Goal: Information Seeking & Learning: Learn about a topic

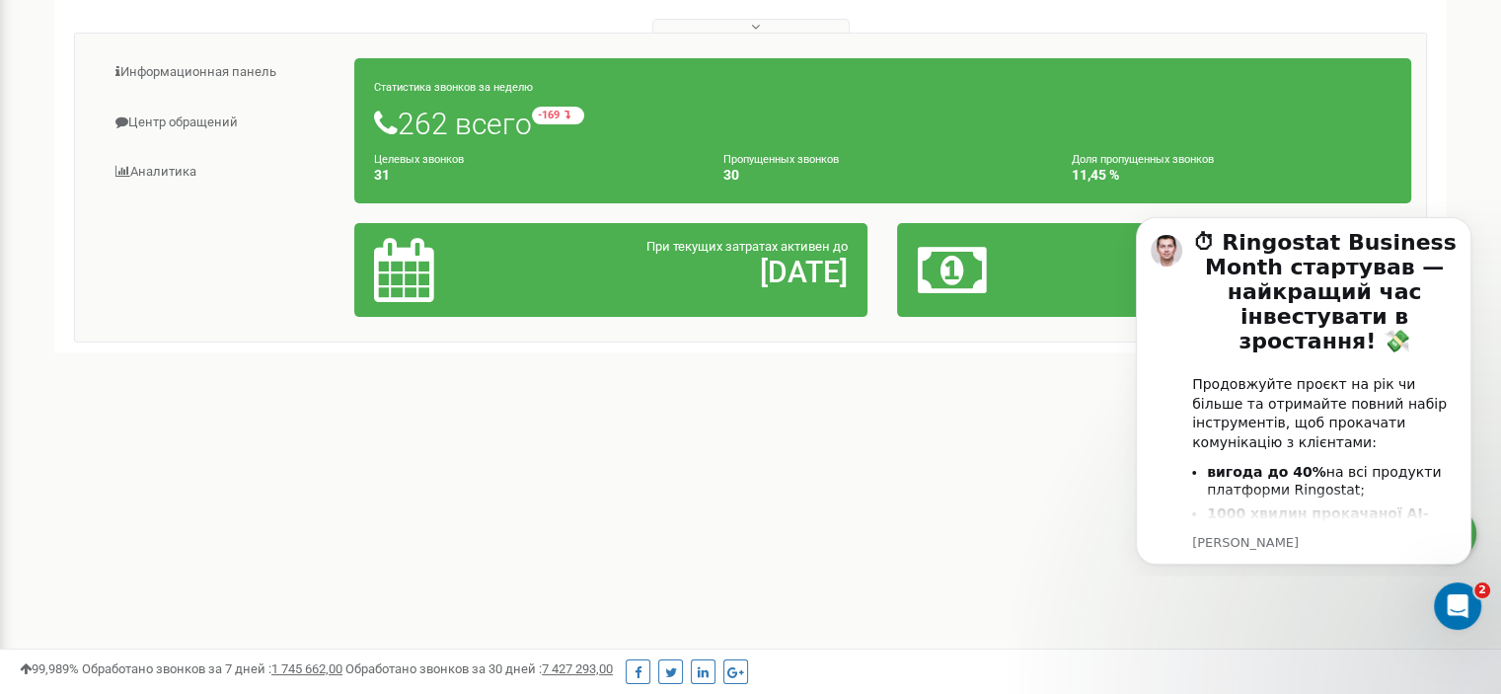
scroll to position [395, 0]
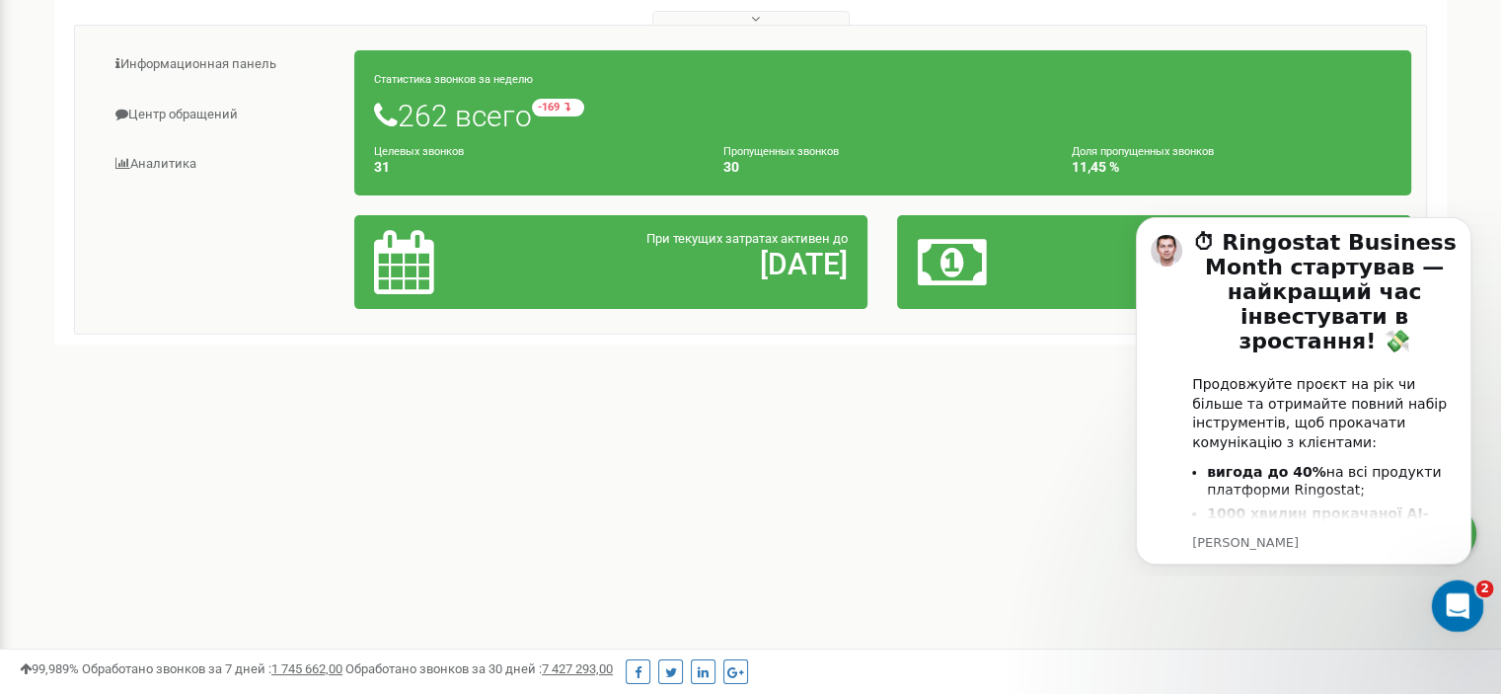
click at [1467, 593] on icon "Відкрити програму для спілкування Intercom" at bounding box center [1455, 603] width 33 height 33
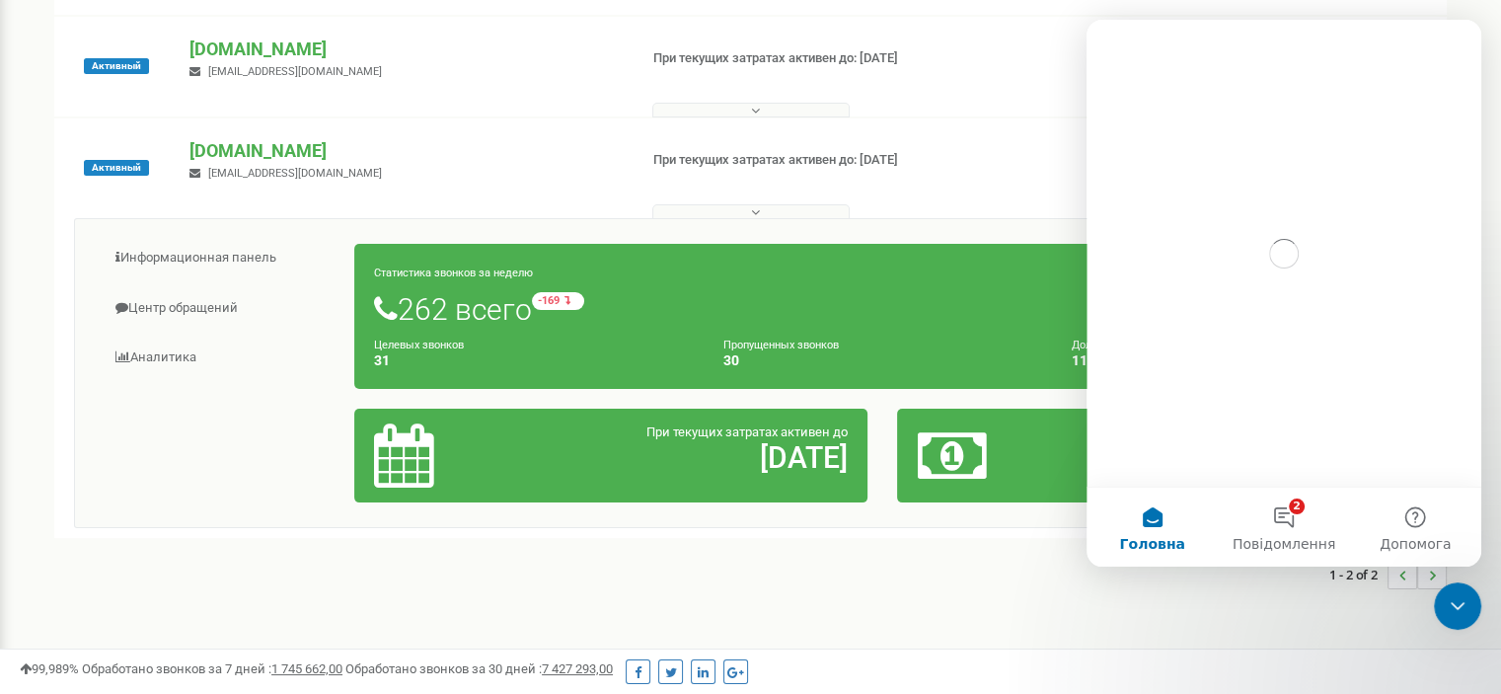
scroll to position [197, 0]
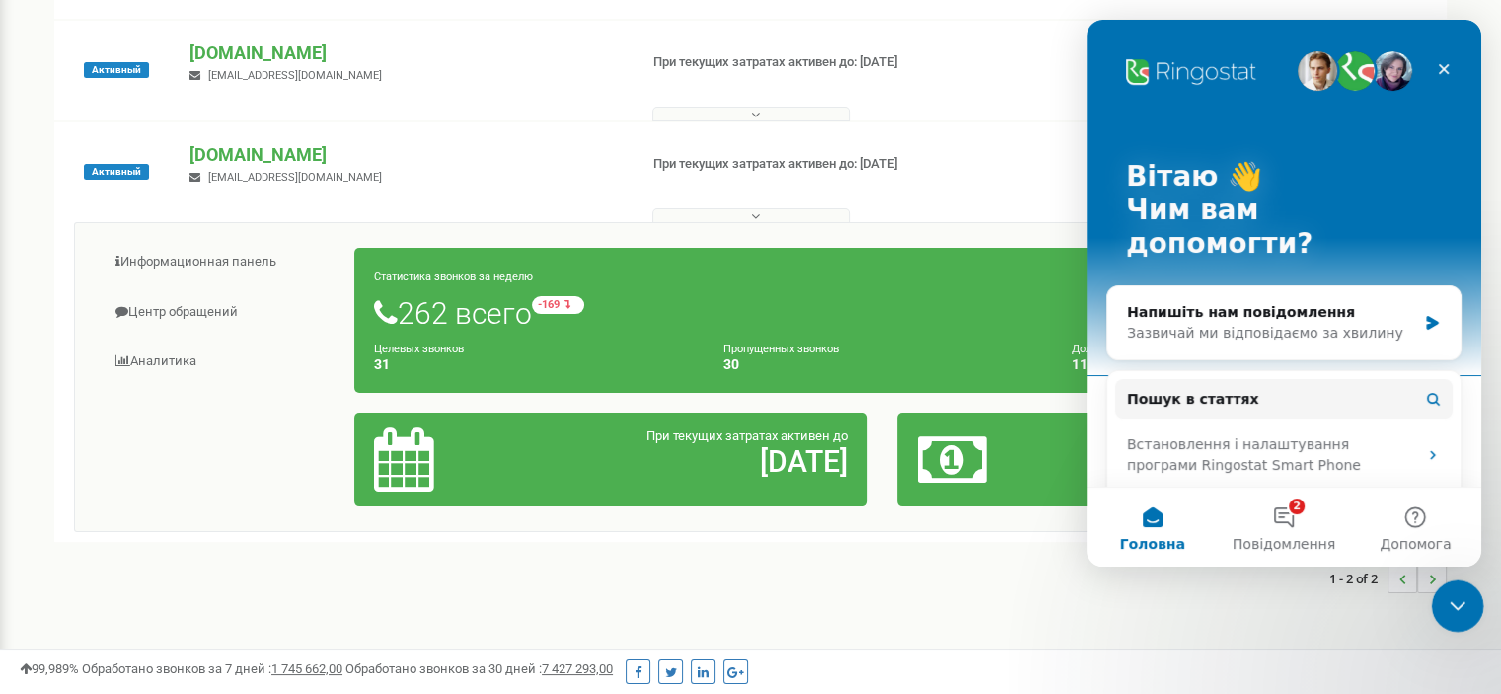
click at [1445, 593] on icon "Закрити програму для спілкування Intercom" at bounding box center [1455, 603] width 24 height 24
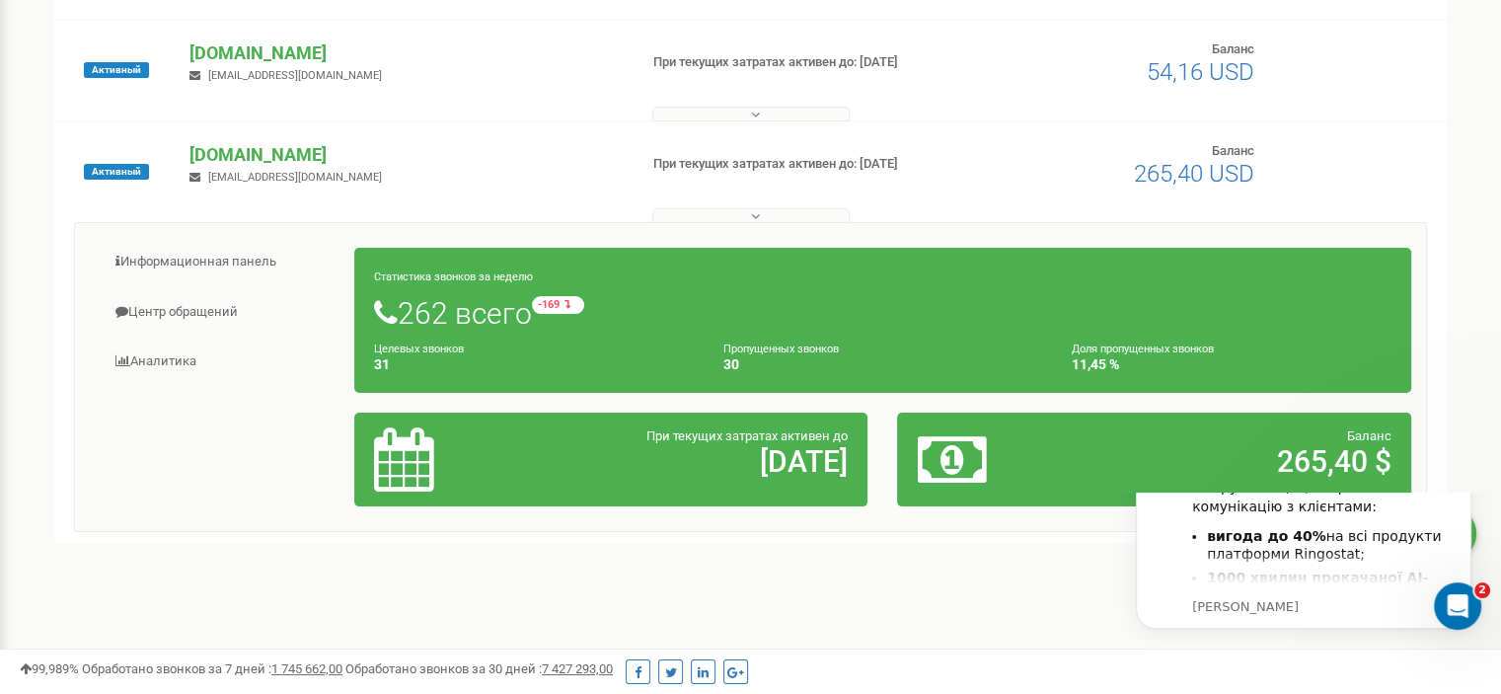
scroll to position [0, 0]
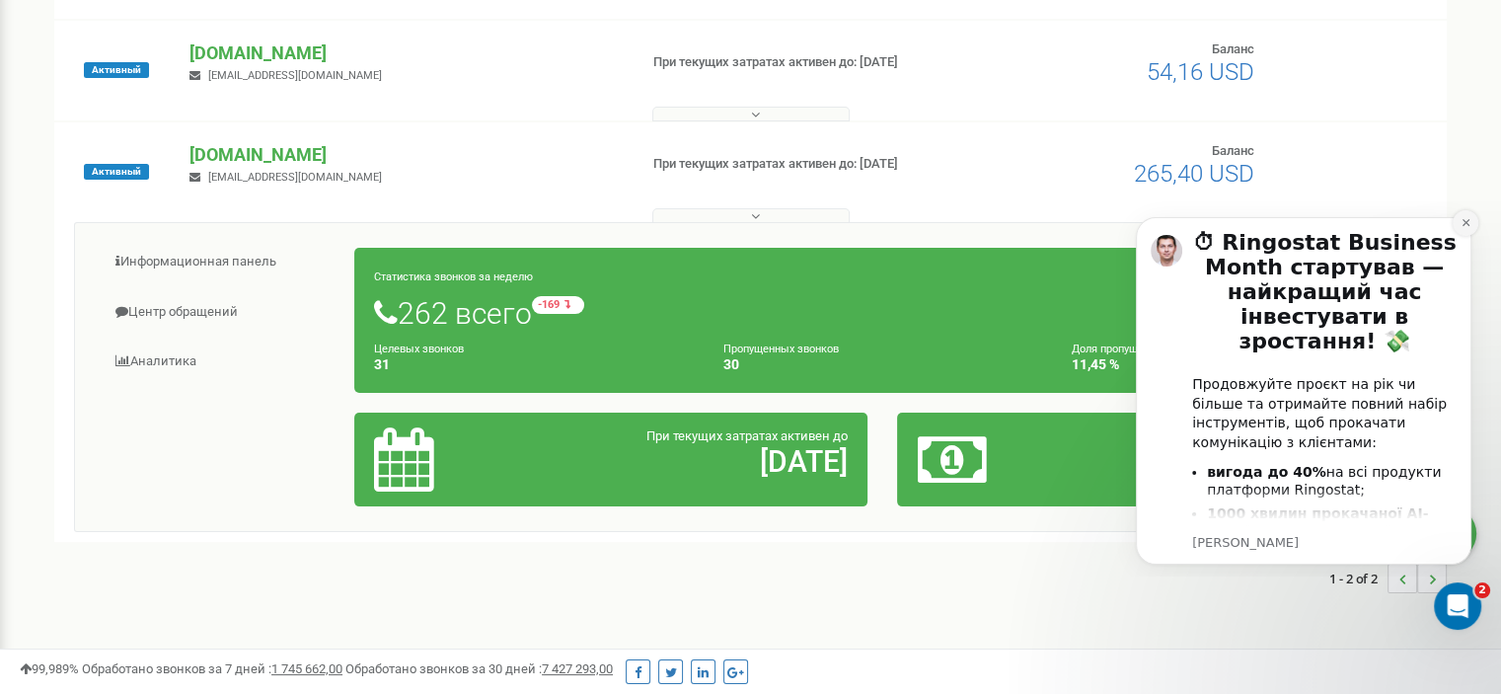
click at [1470, 224] on icon "Dismiss notification" at bounding box center [1465, 222] width 11 height 11
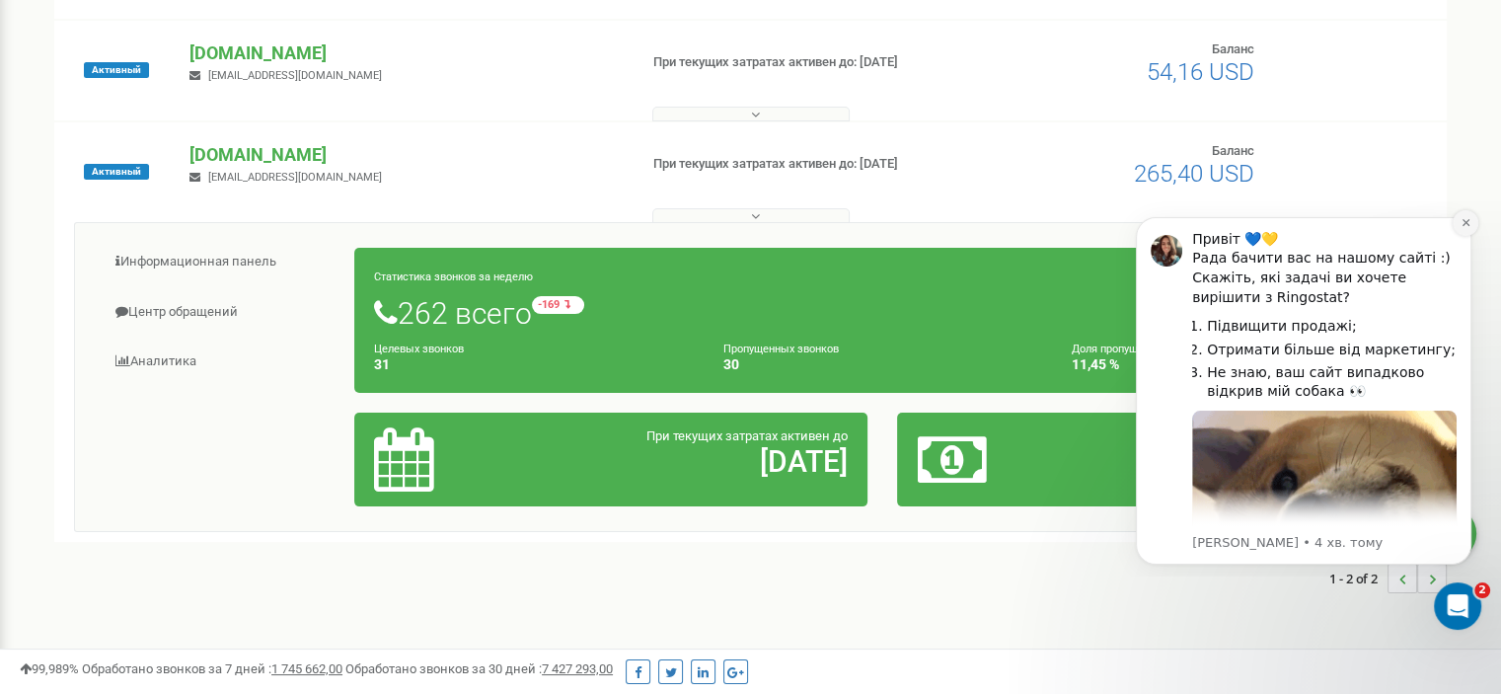
click at [1468, 219] on icon "Dismiss notification" at bounding box center [1465, 222] width 11 height 11
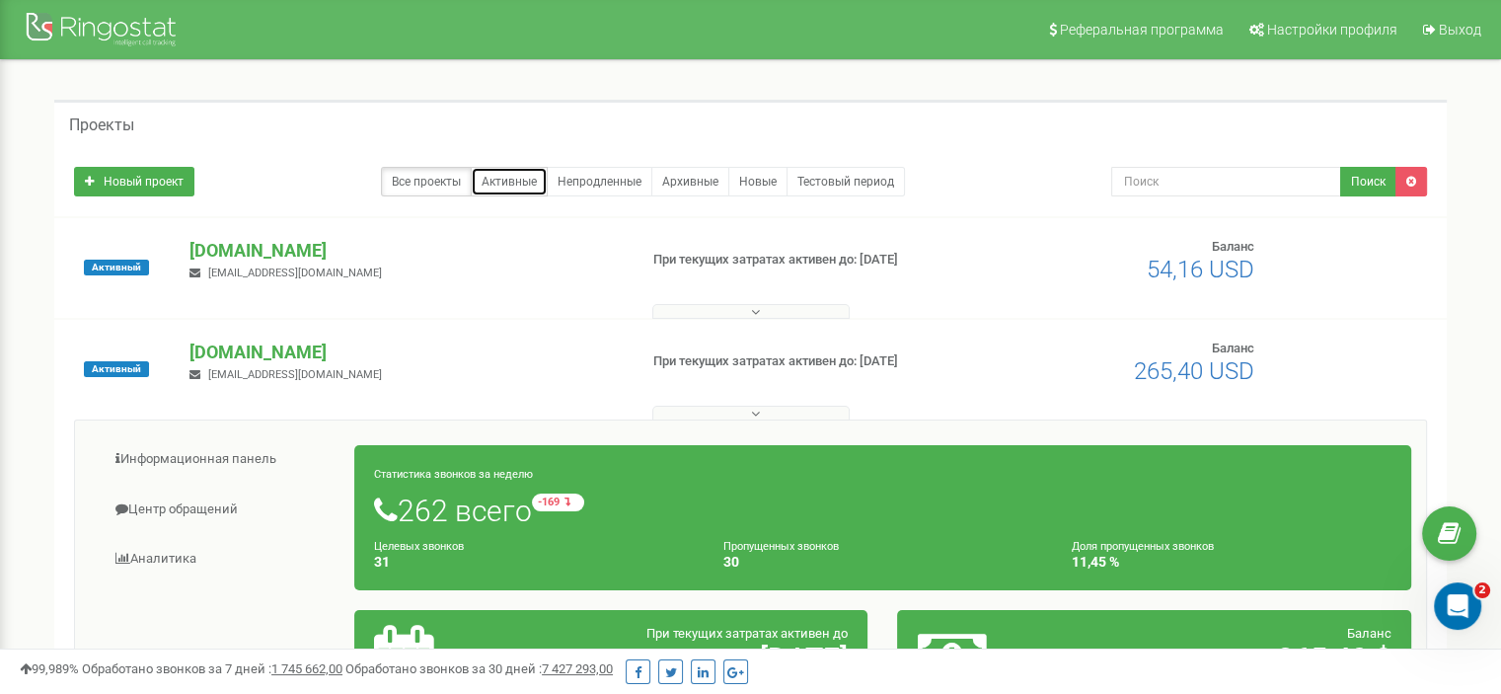
click at [503, 181] on link "Активные" at bounding box center [509, 182] width 77 height 30
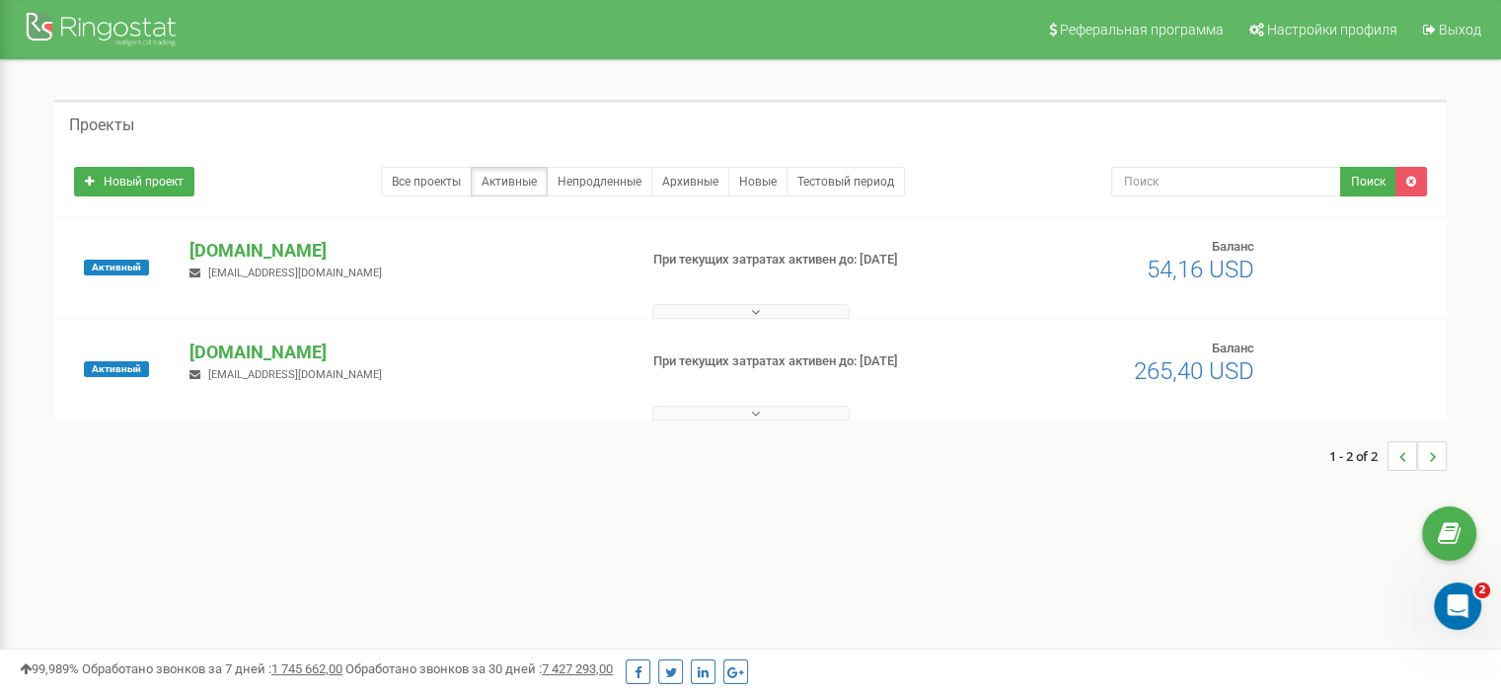
click at [751, 410] on icon at bounding box center [755, 414] width 9 height 14
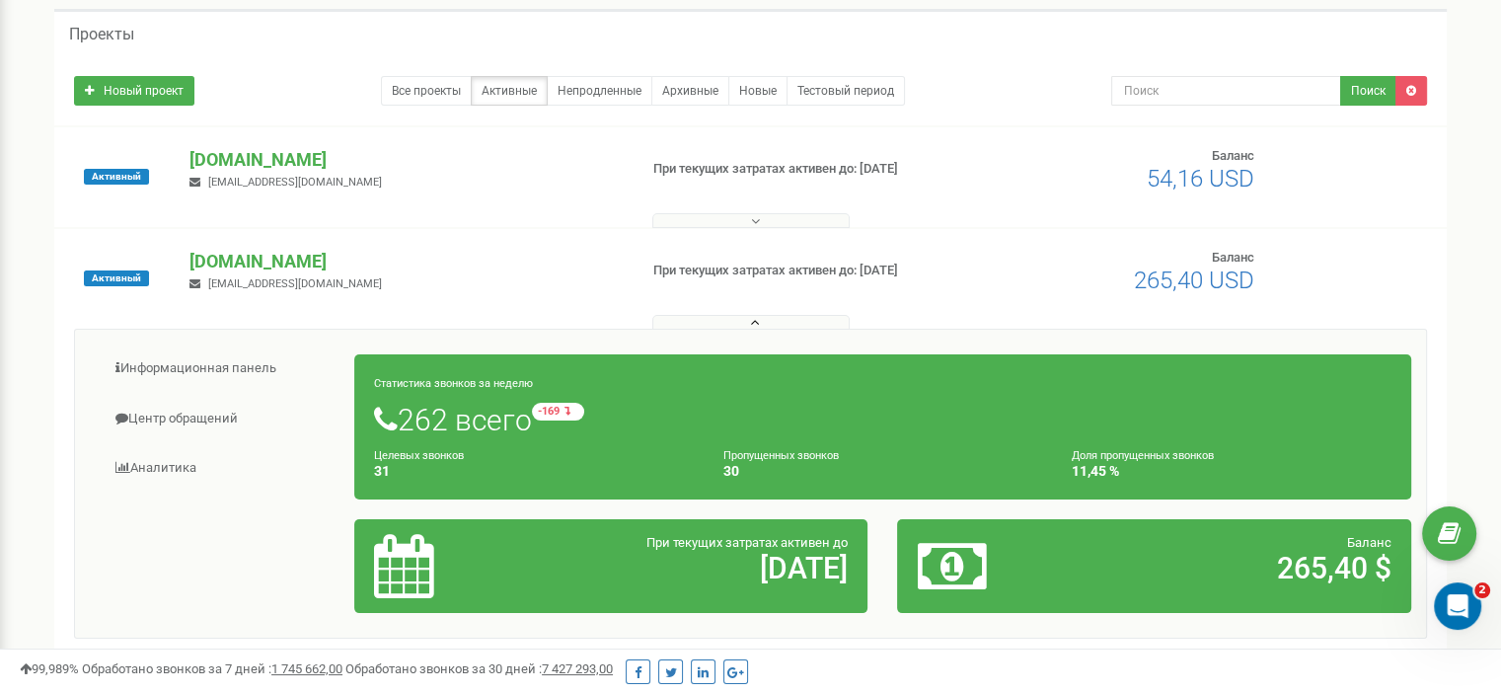
scroll to position [99, 0]
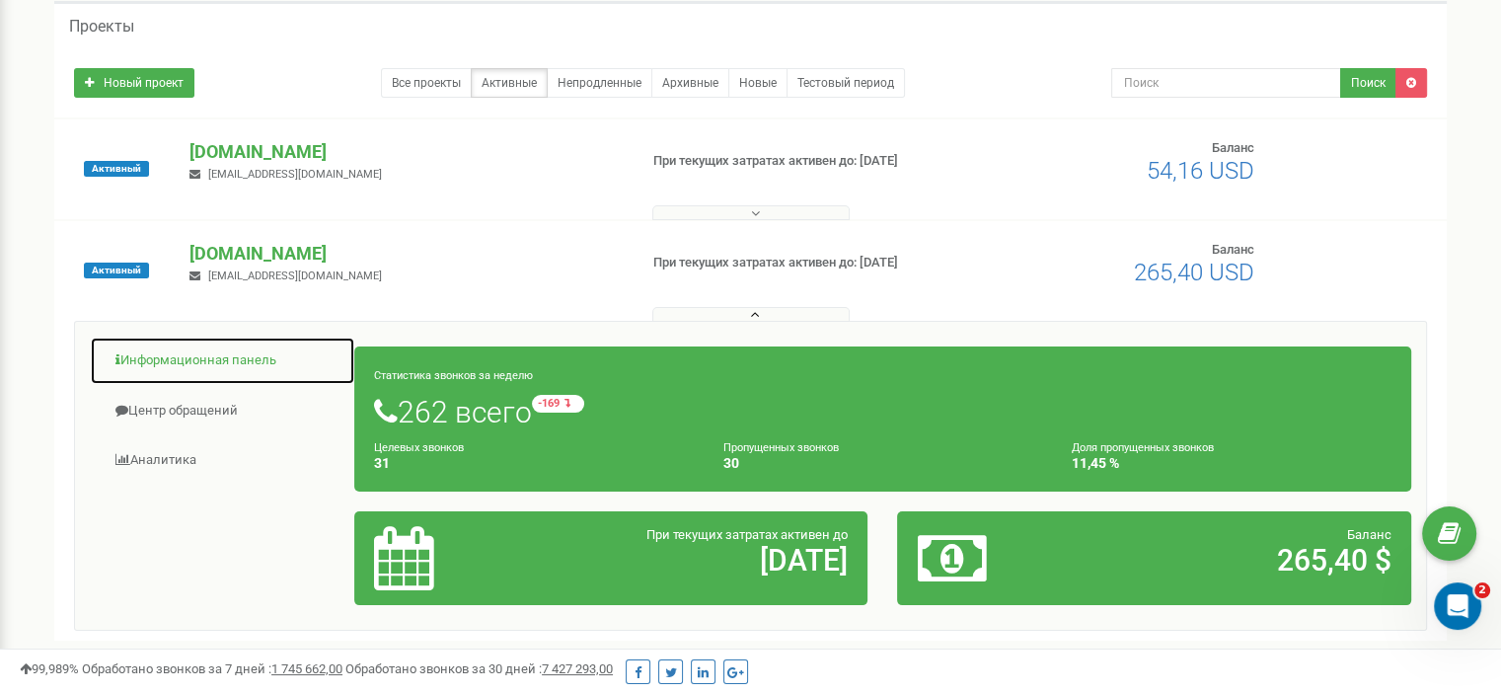
click at [224, 356] on link "Информационная панель" at bounding box center [222, 360] width 265 height 48
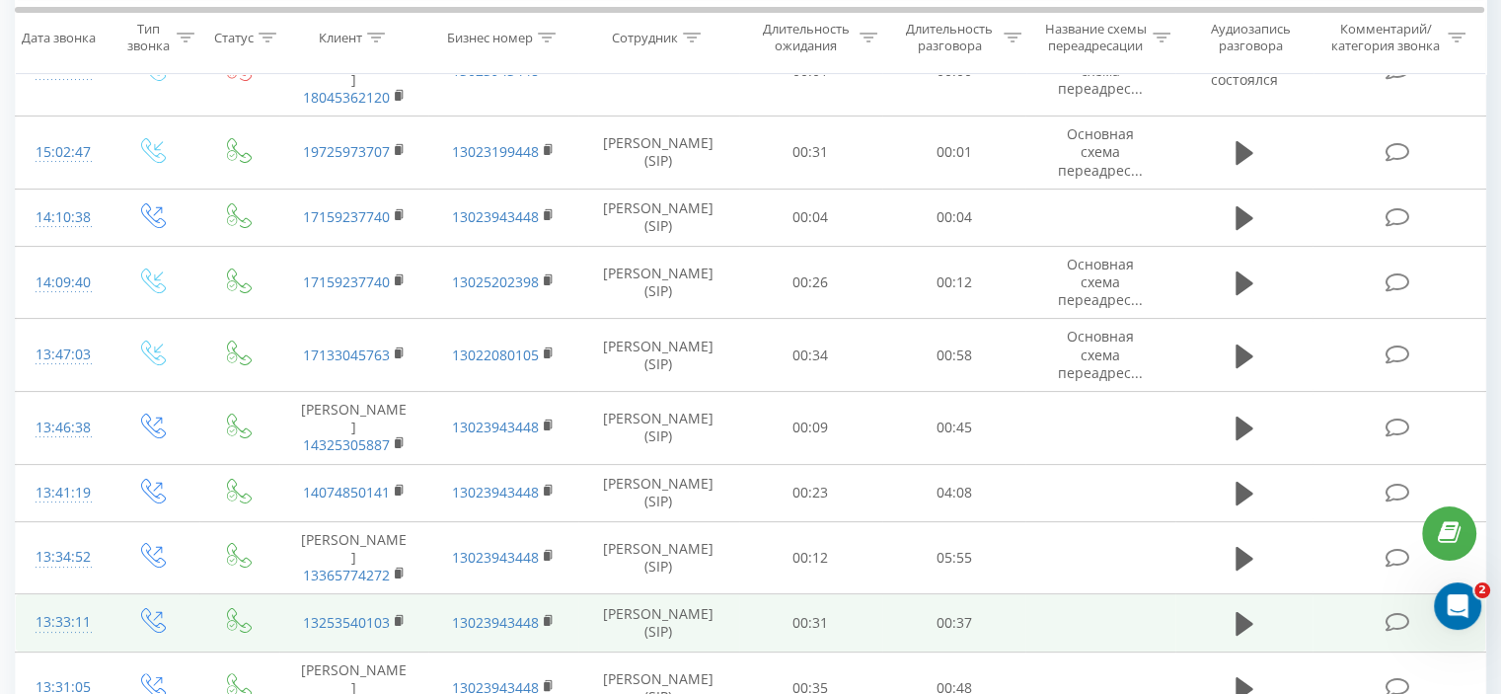
scroll to position [179, 0]
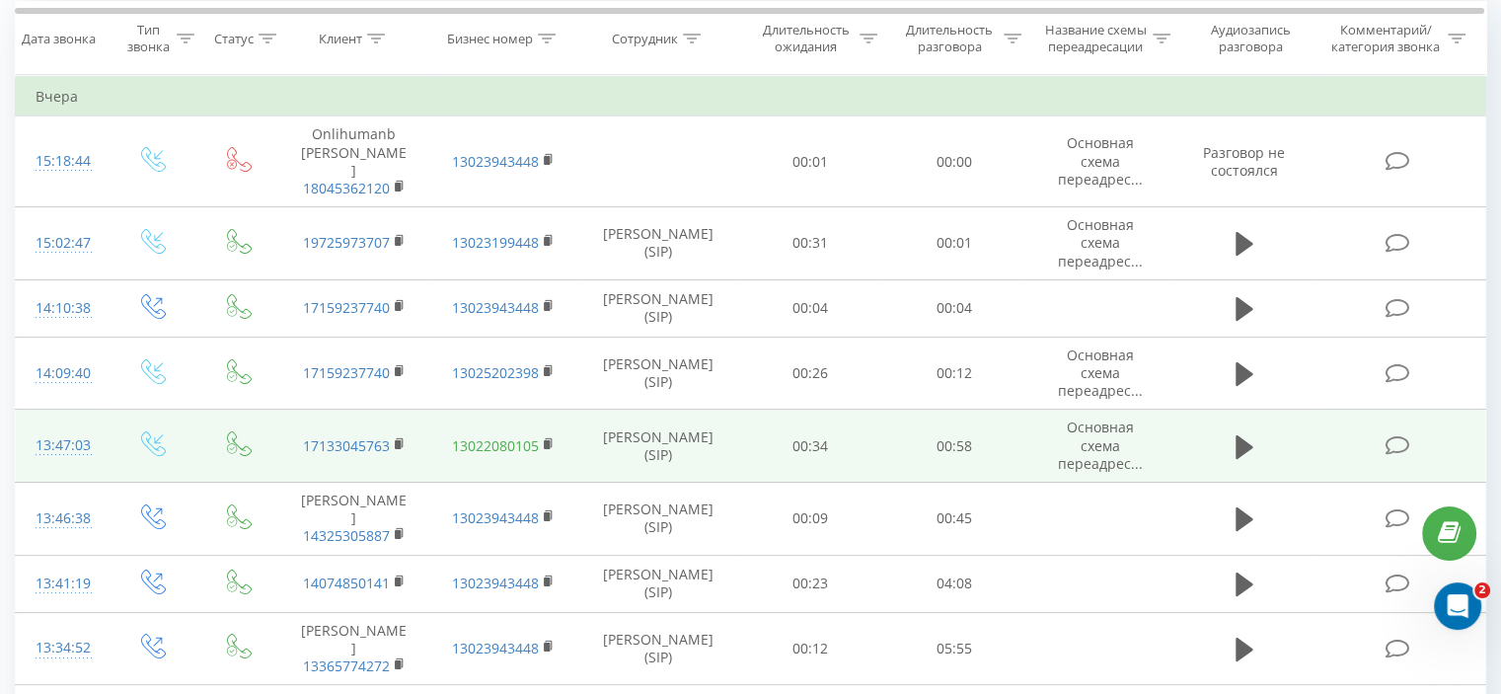
click at [496, 436] on link "13022080105" at bounding box center [495, 445] width 87 height 19
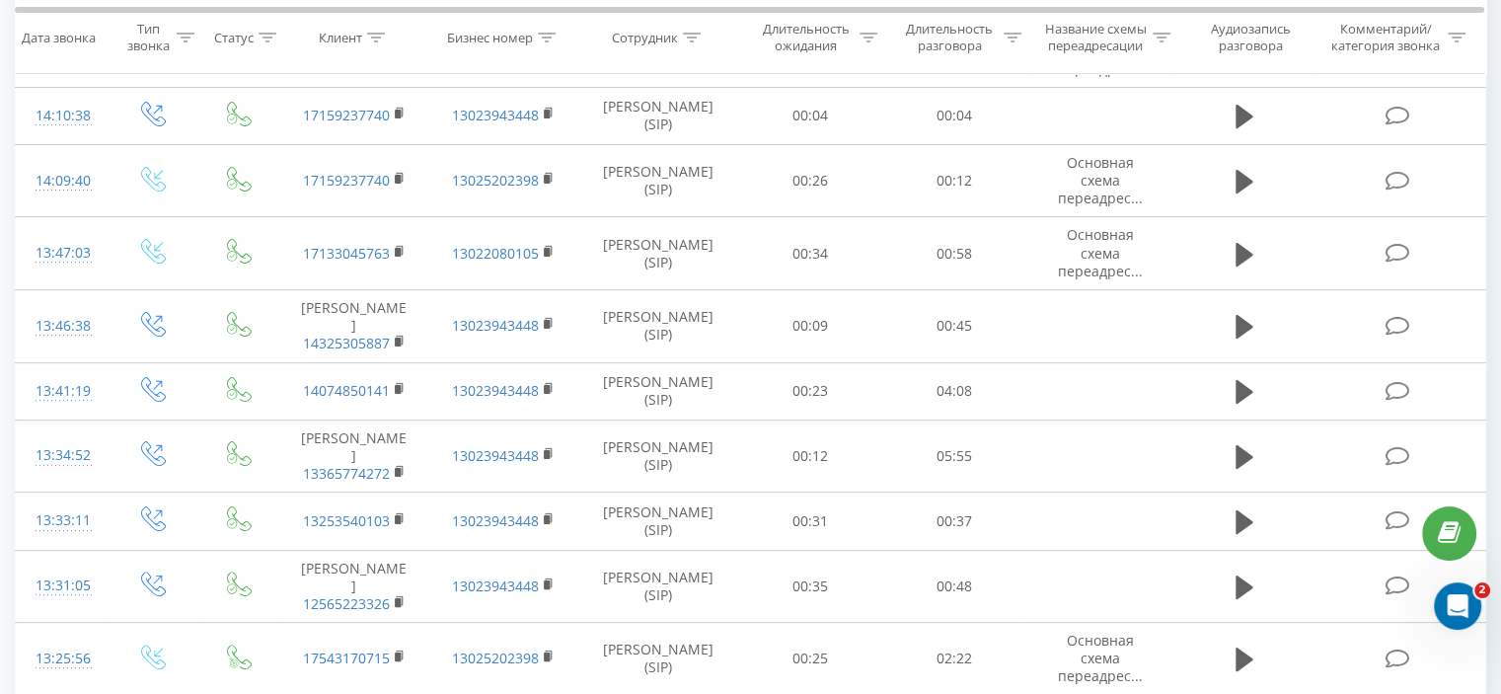
scroll to position [0, 0]
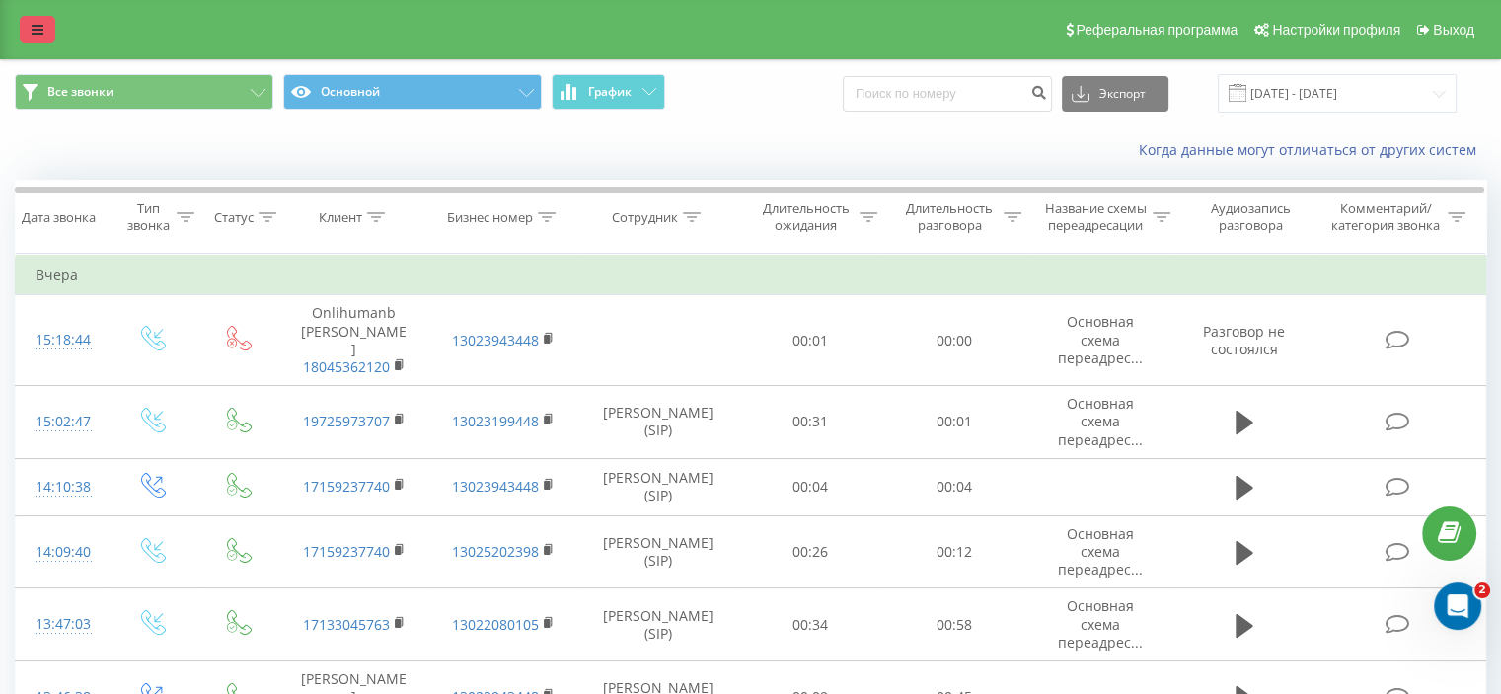
click at [34, 23] on icon at bounding box center [38, 30] width 12 height 14
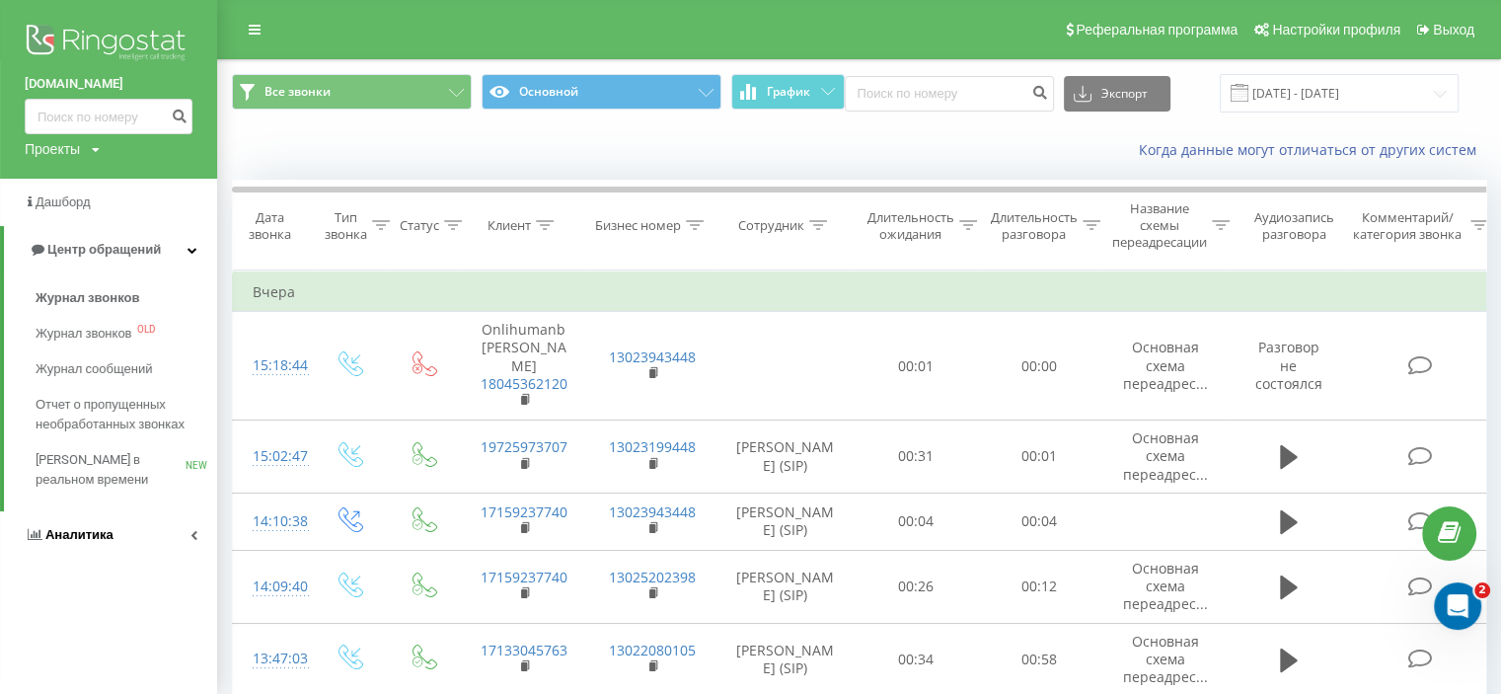
click at [116, 532] on link "Аналитика" at bounding box center [108, 534] width 217 height 47
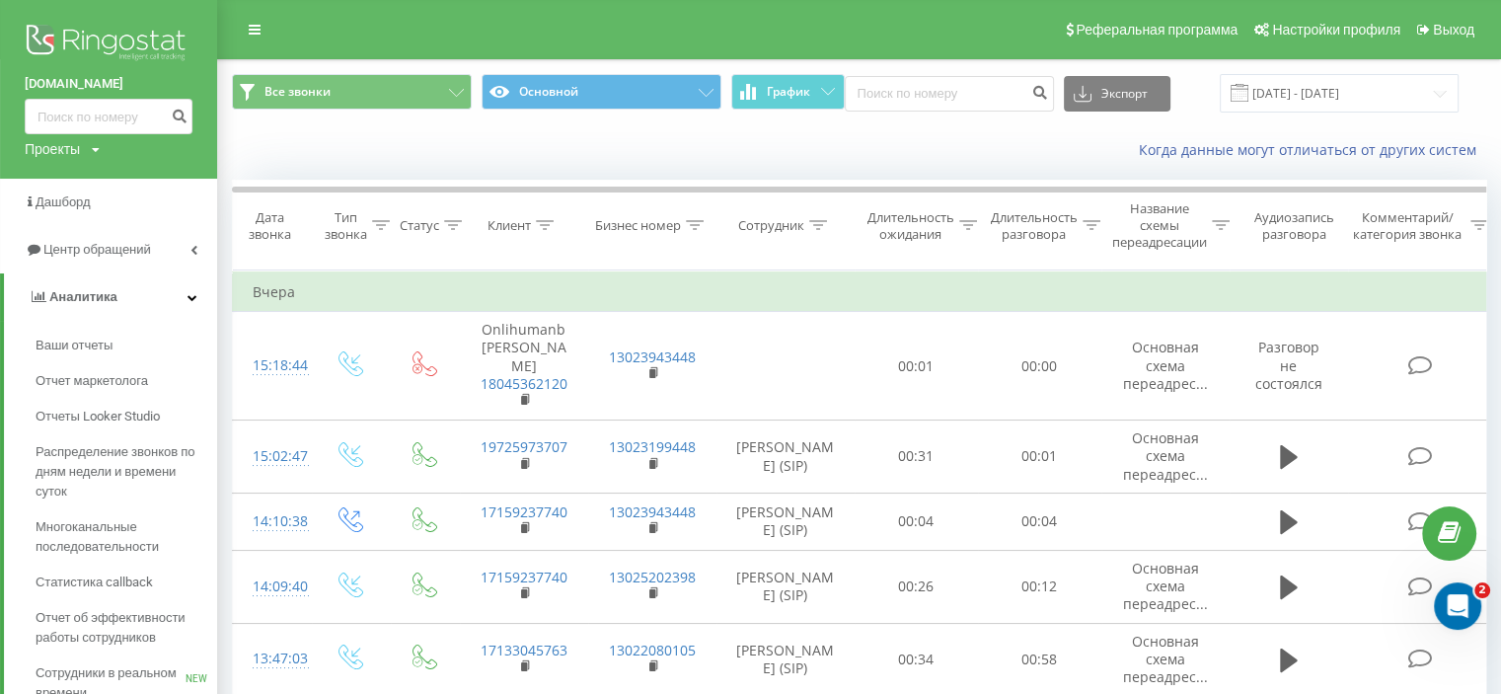
click at [60, 144] on div "Проекты" at bounding box center [52, 149] width 55 height 20
click at [77, 180] on link "[DOMAIN_NAME]" at bounding box center [89, 179] width 96 height 16
click at [122, 40] on img at bounding box center [109, 44] width 168 height 49
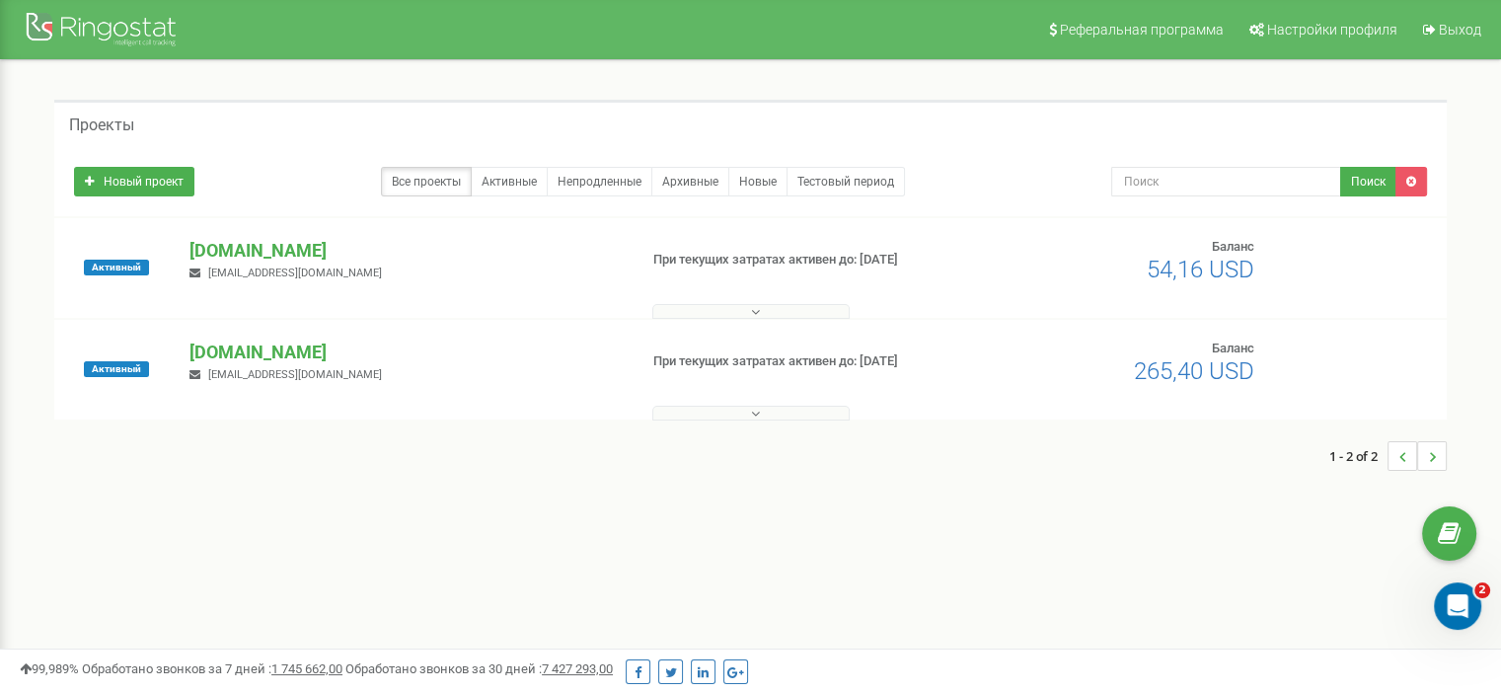
click at [696, 409] on button at bounding box center [750, 413] width 197 height 15
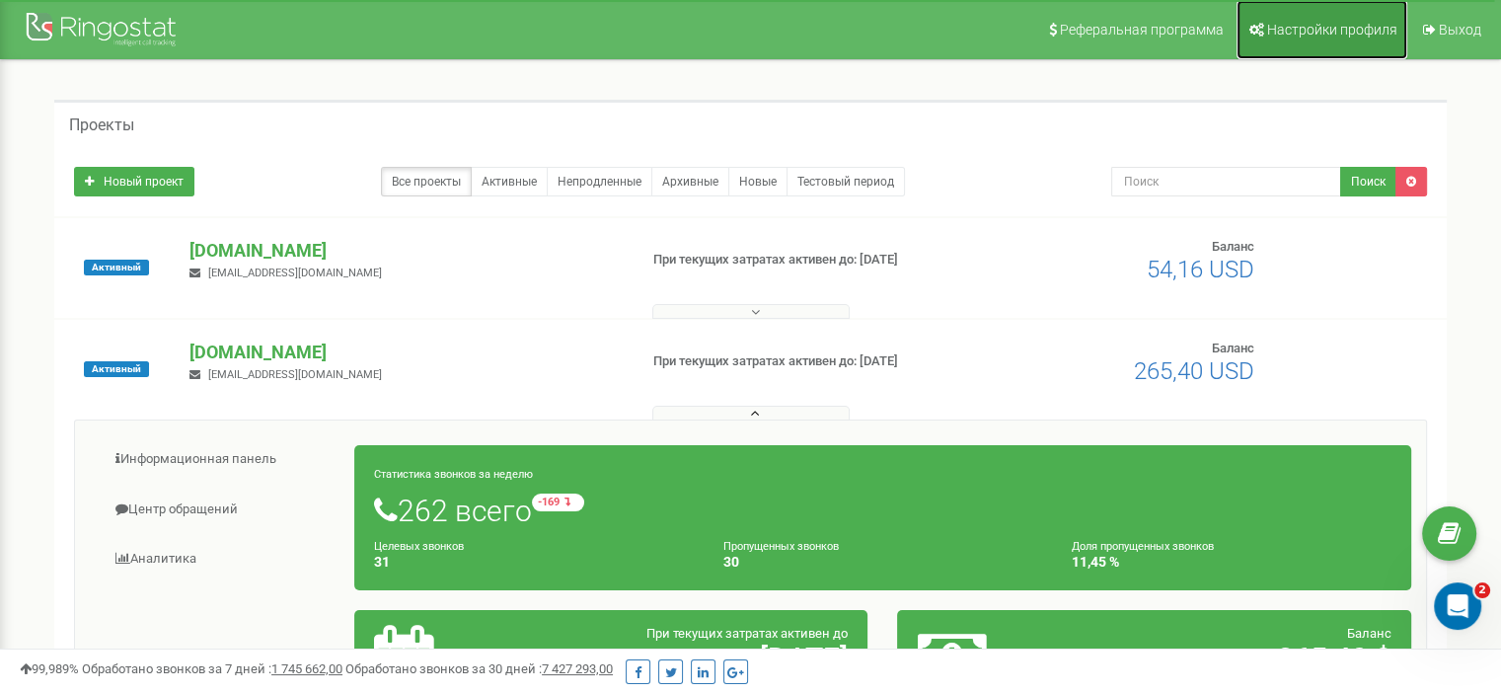
click at [1314, 30] on span "Настройки профиля" at bounding box center [1332, 30] width 130 height 16
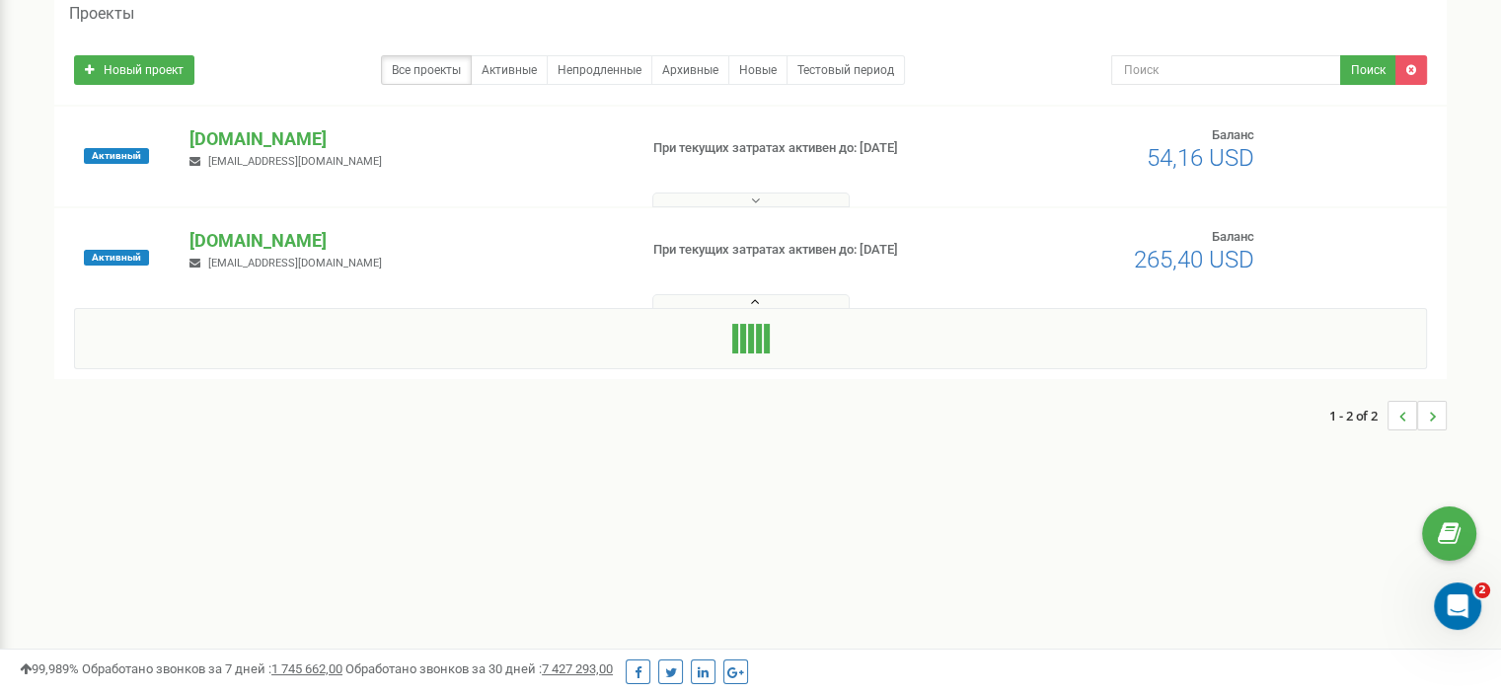
scroll to position [99, 0]
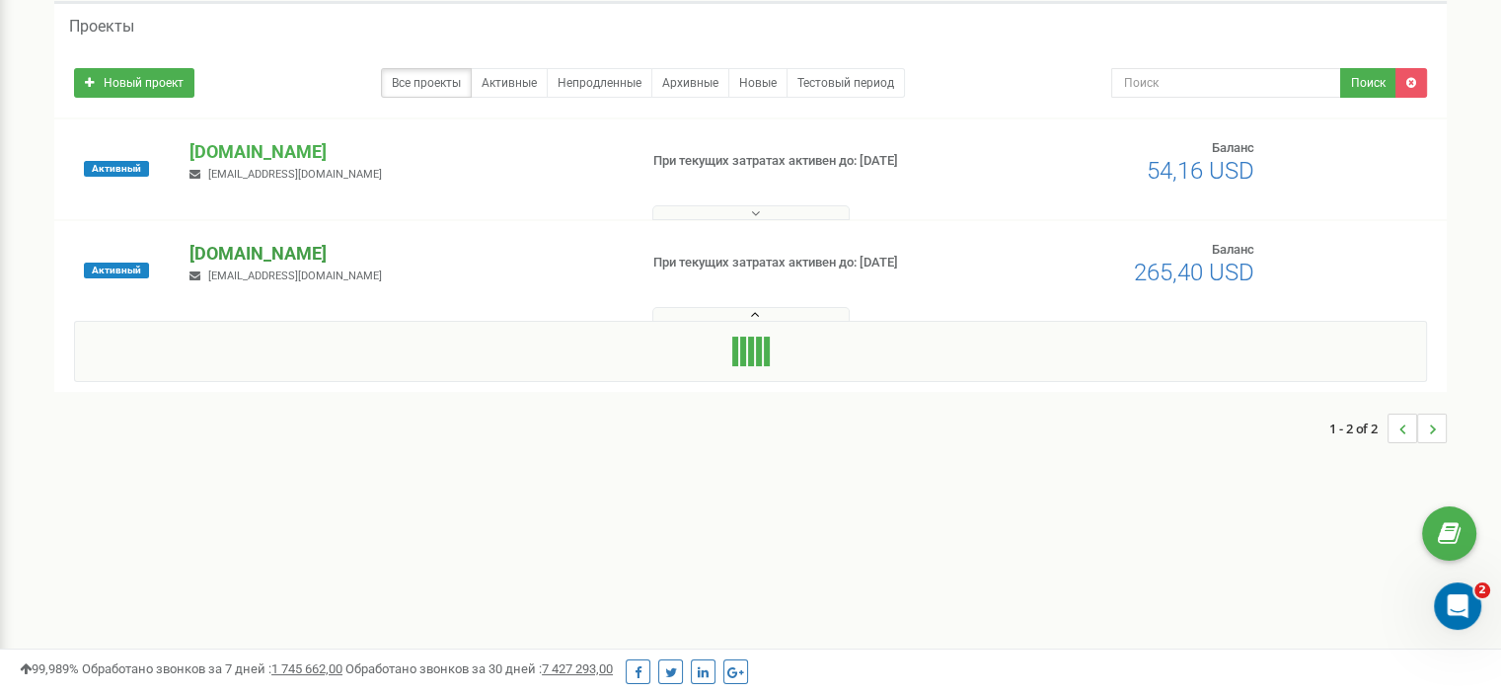
click at [266, 251] on p "[DOMAIN_NAME]" at bounding box center [404, 254] width 431 height 26
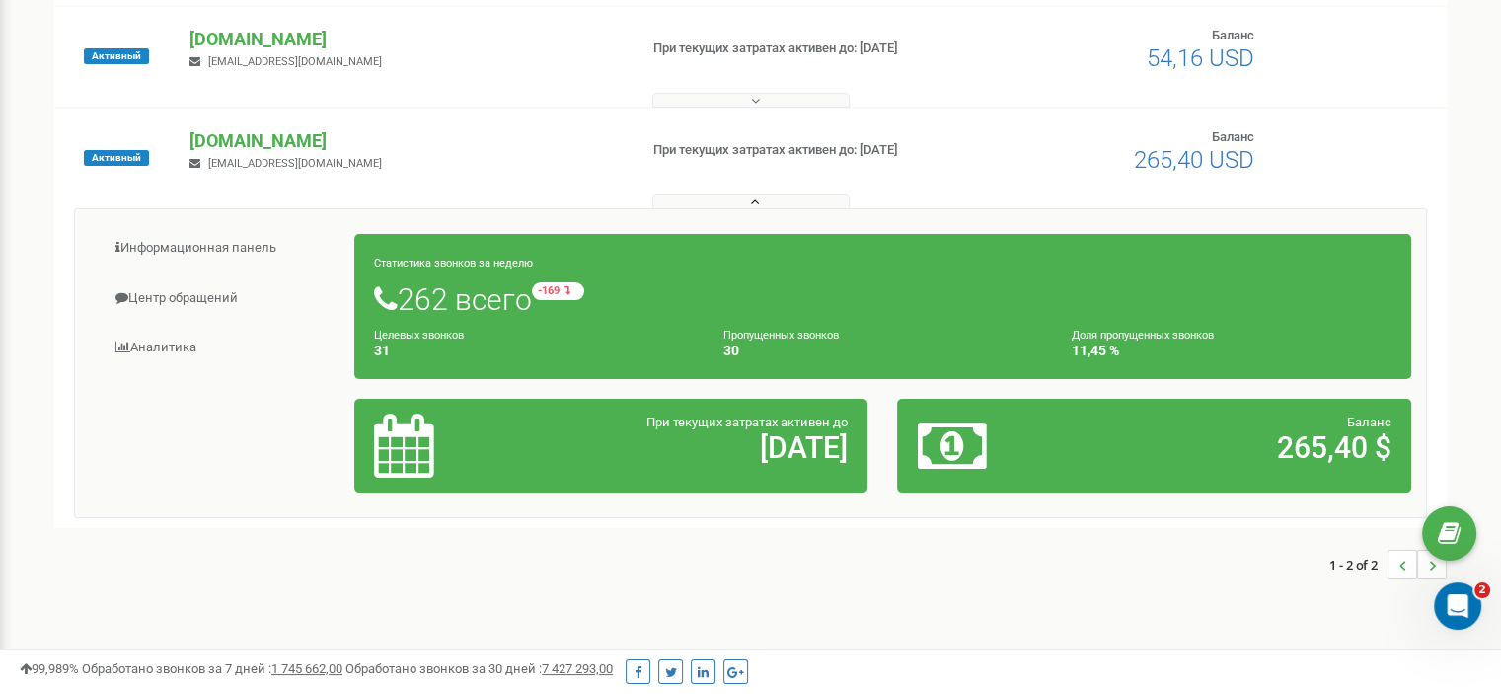
scroll to position [197, 0]
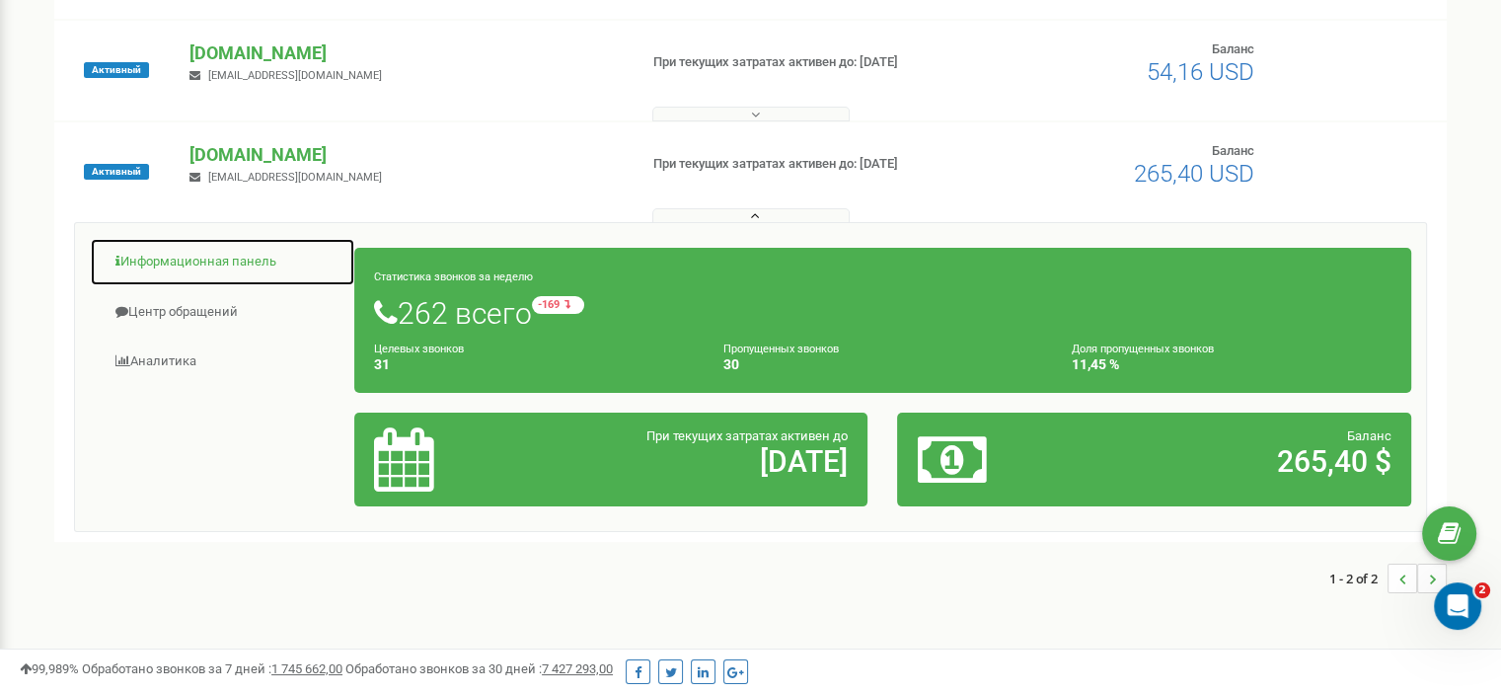
click at [187, 263] on link "Информационная панель" at bounding box center [222, 262] width 265 height 48
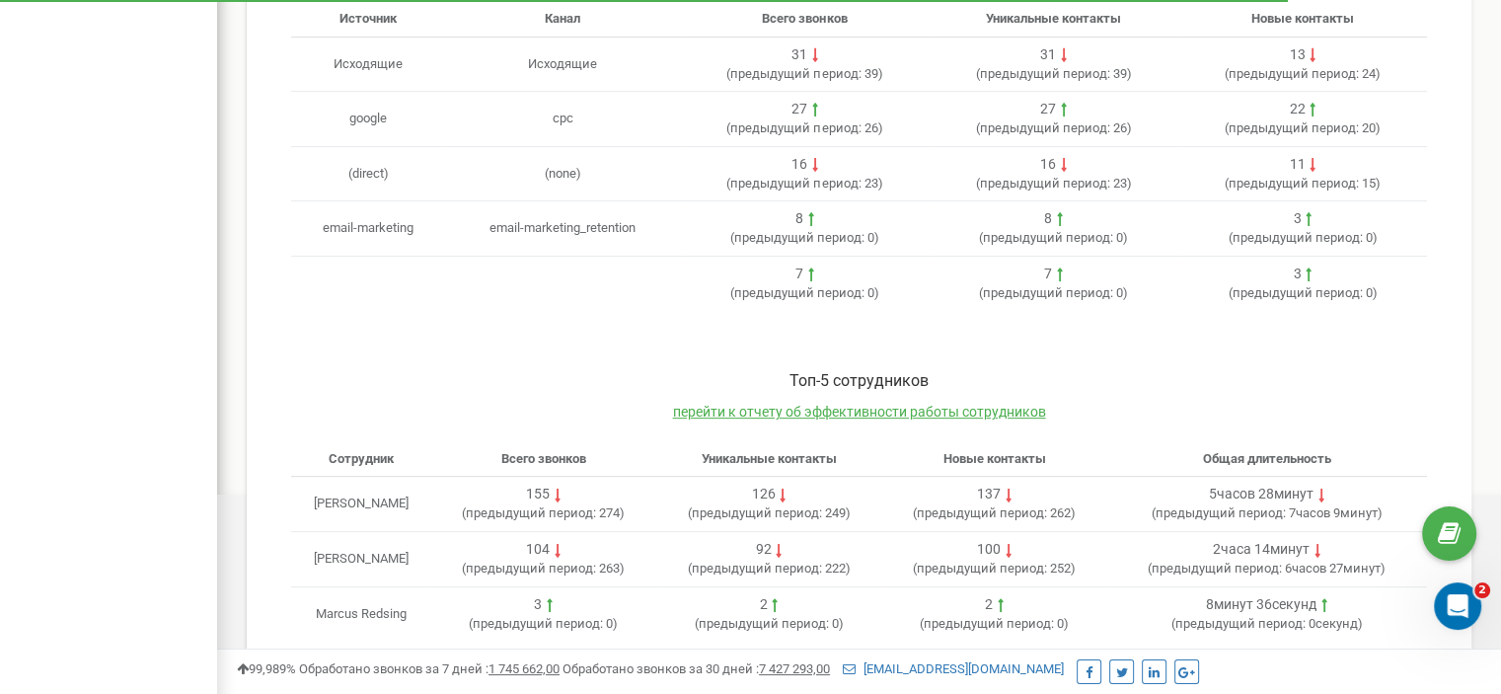
scroll to position [691, 0]
click at [355, 220] on td "email-marketing" at bounding box center [368, 227] width 155 height 55
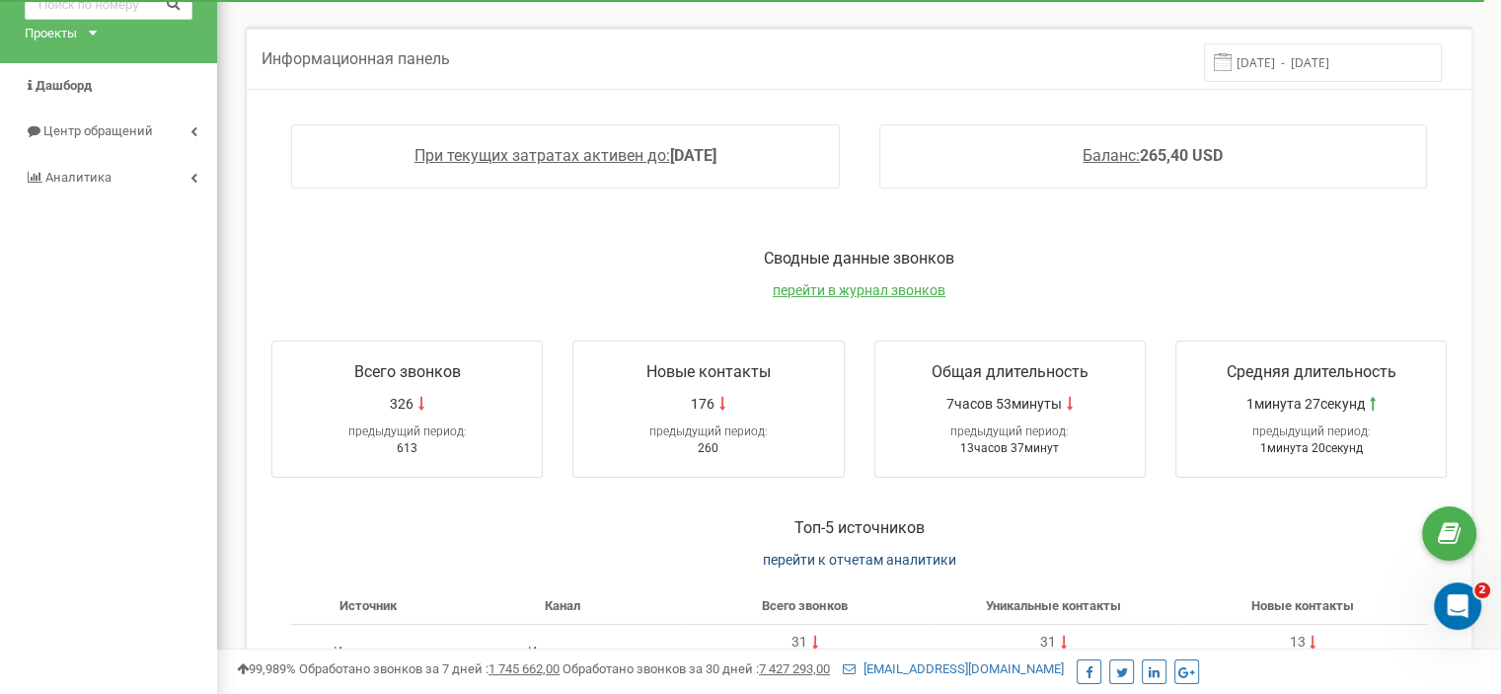
scroll to position [0, 0]
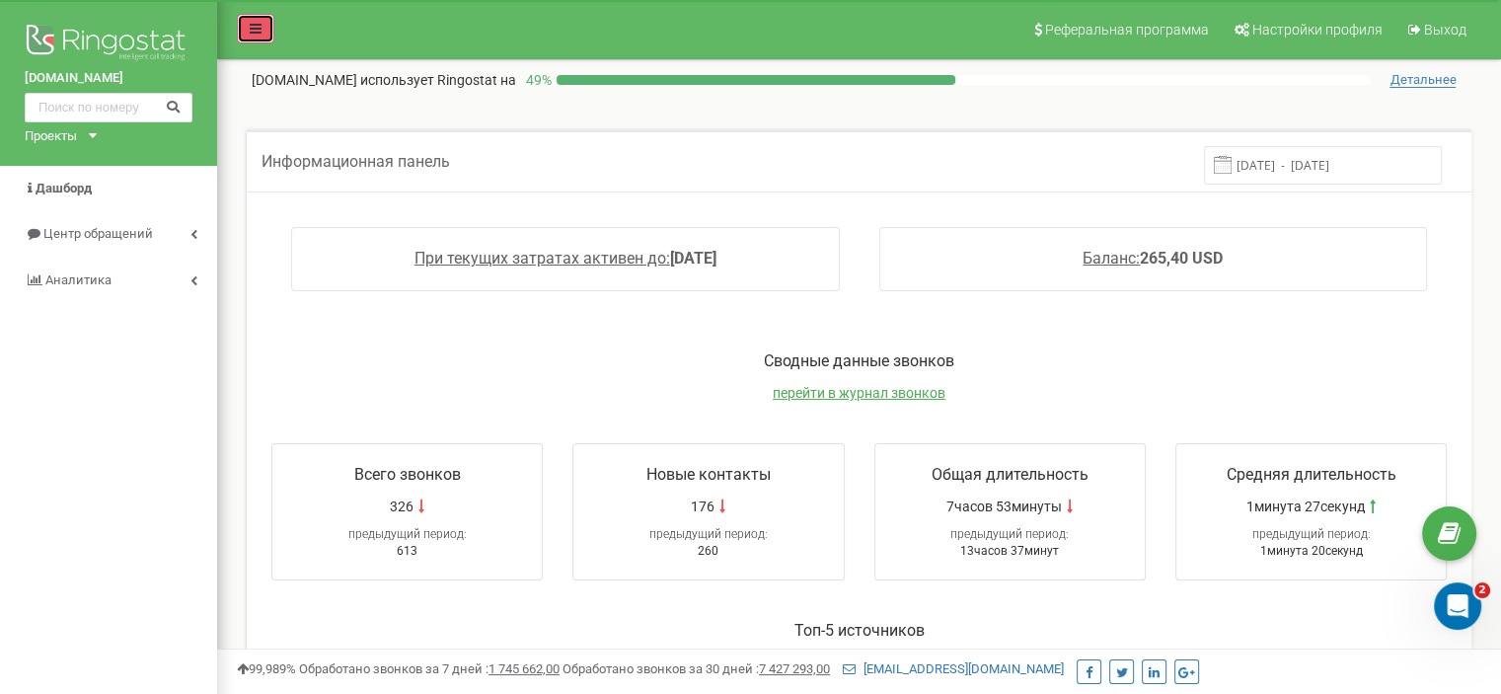
click at [256, 23] on icon at bounding box center [256, 29] width 12 height 14
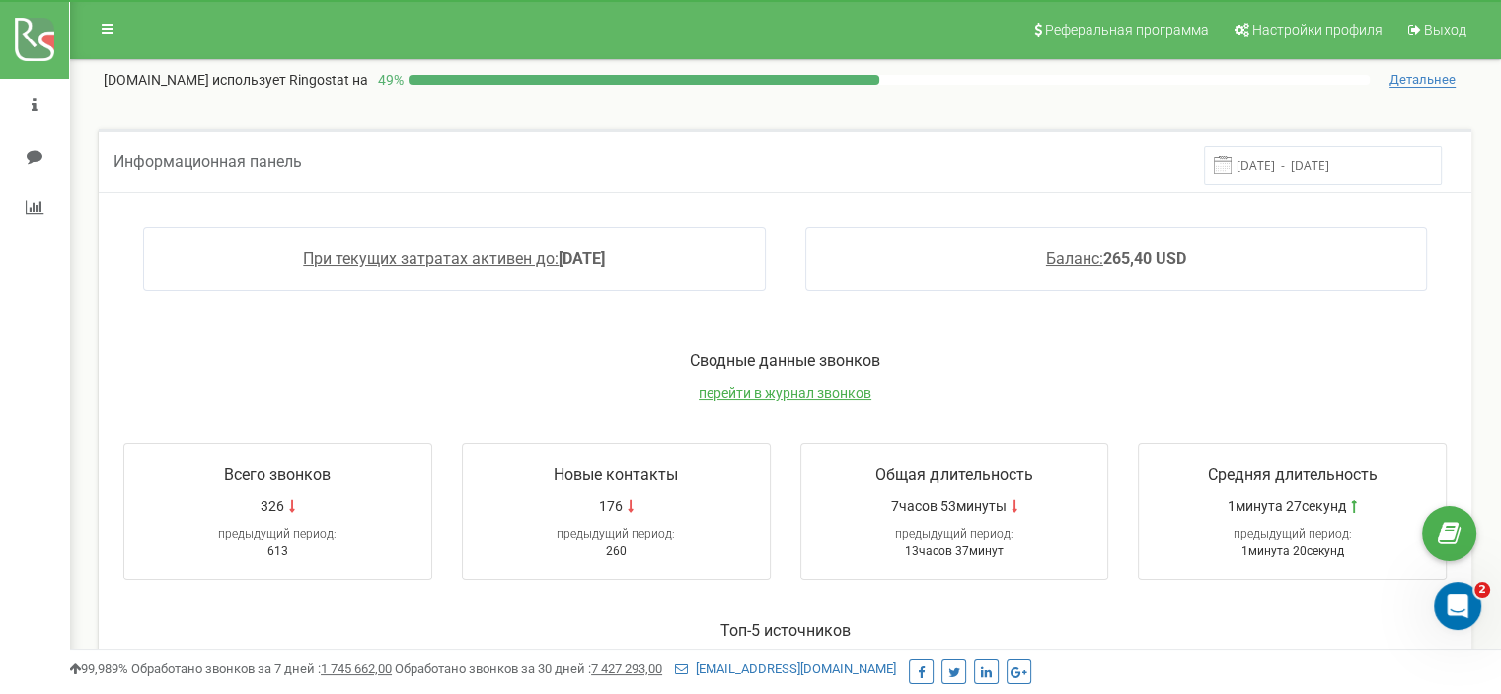
click at [1419, 77] on span "Детальнее" at bounding box center [1422, 80] width 66 height 16
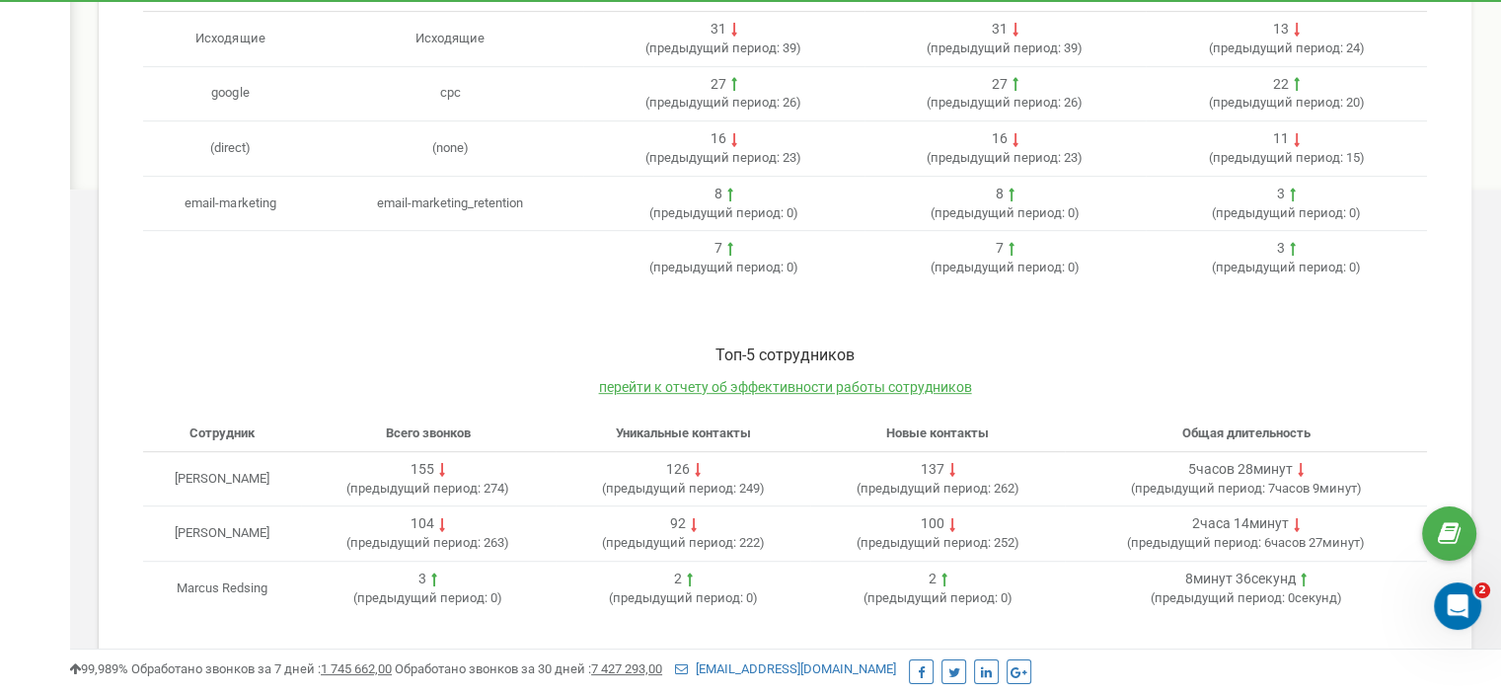
scroll to position [1004, 0]
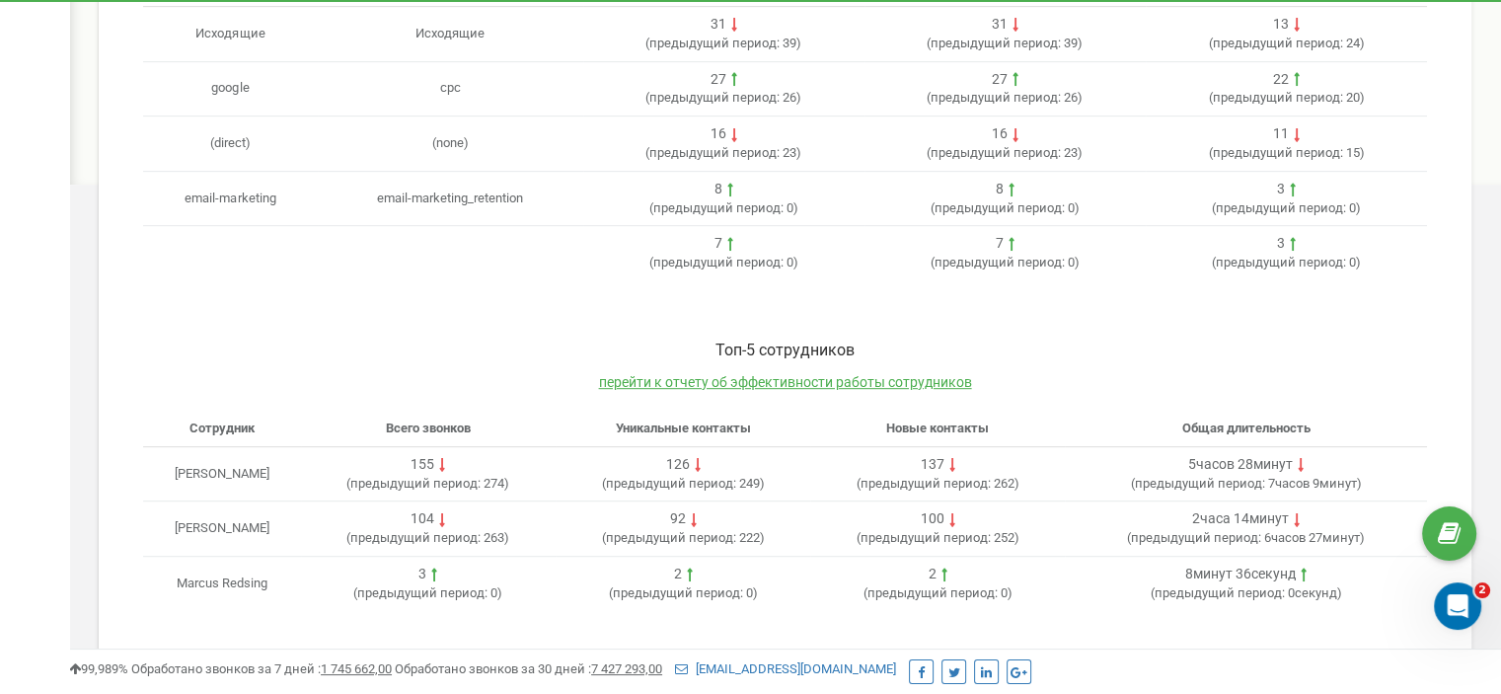
click at [228, 202] on td "email-marketing" at bounding box center [230, 198] width 175 height 55
drag, startPoint x: 449, startPoint y: 199, endPoint x: 1216, endPoint y: 204, distance: 766.7
click at [1200, 206] on tr "email-marketing email-marketing_retention 8 ( предыдущий период: 0 ) 8 ( предыд…" at bounding box center [785, 198] width 1284 height 55
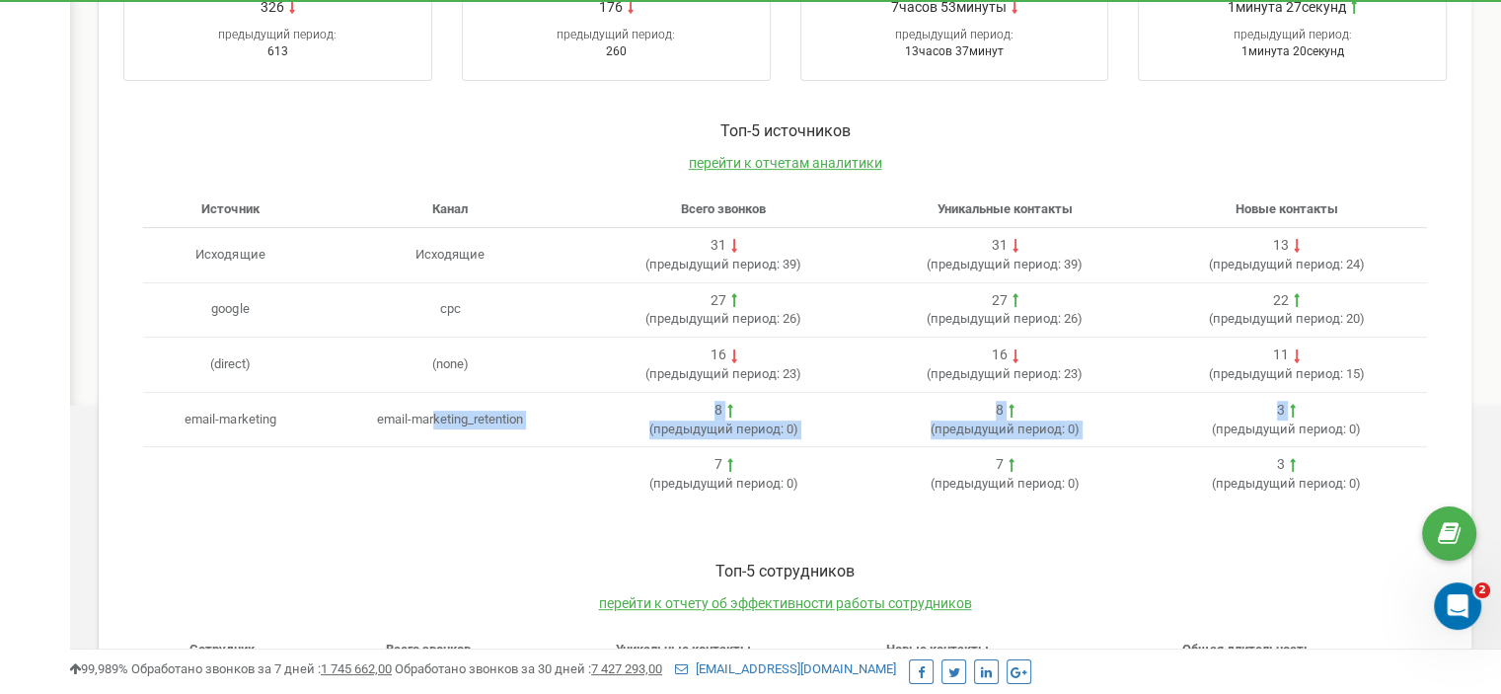
scroll to position [708, 0]
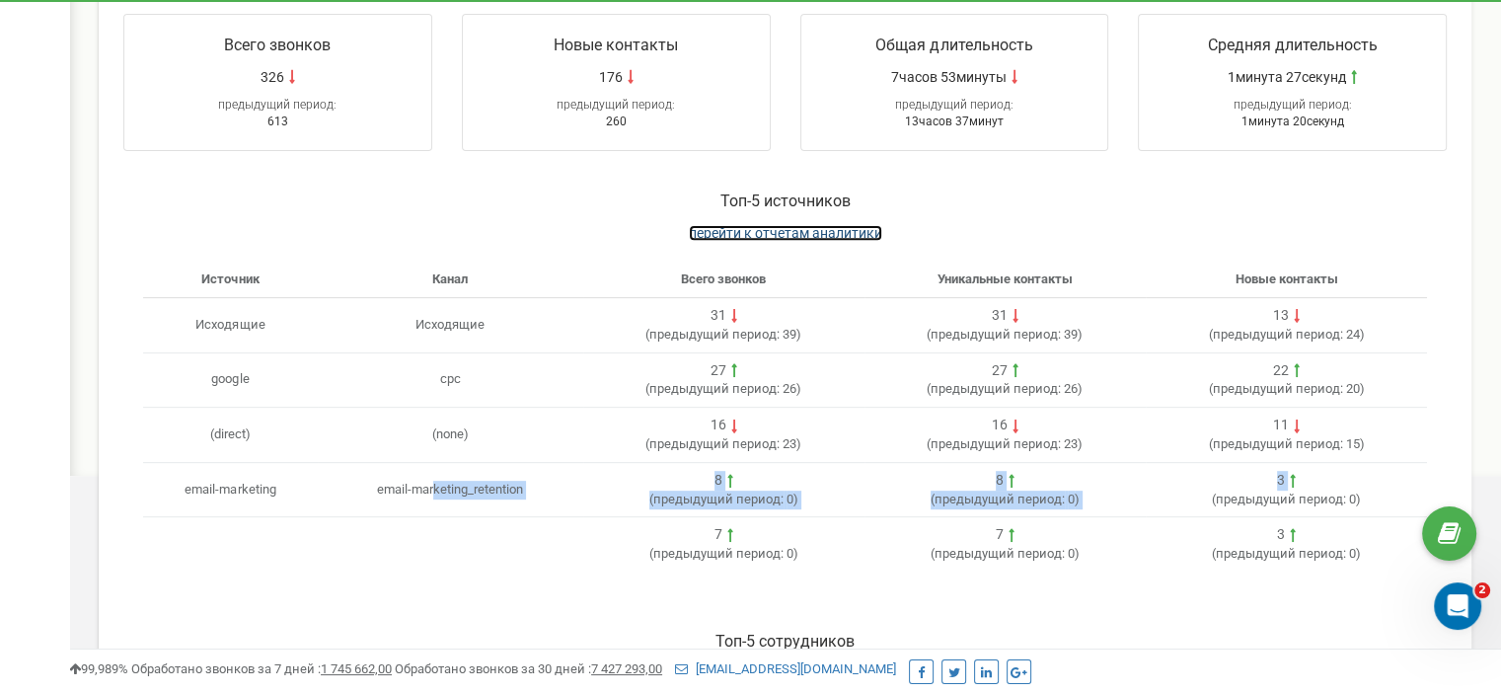
click at [770, 241] on span "перейти к отчетам аналитики" at bounding box center [785, 233] width 193 height 16
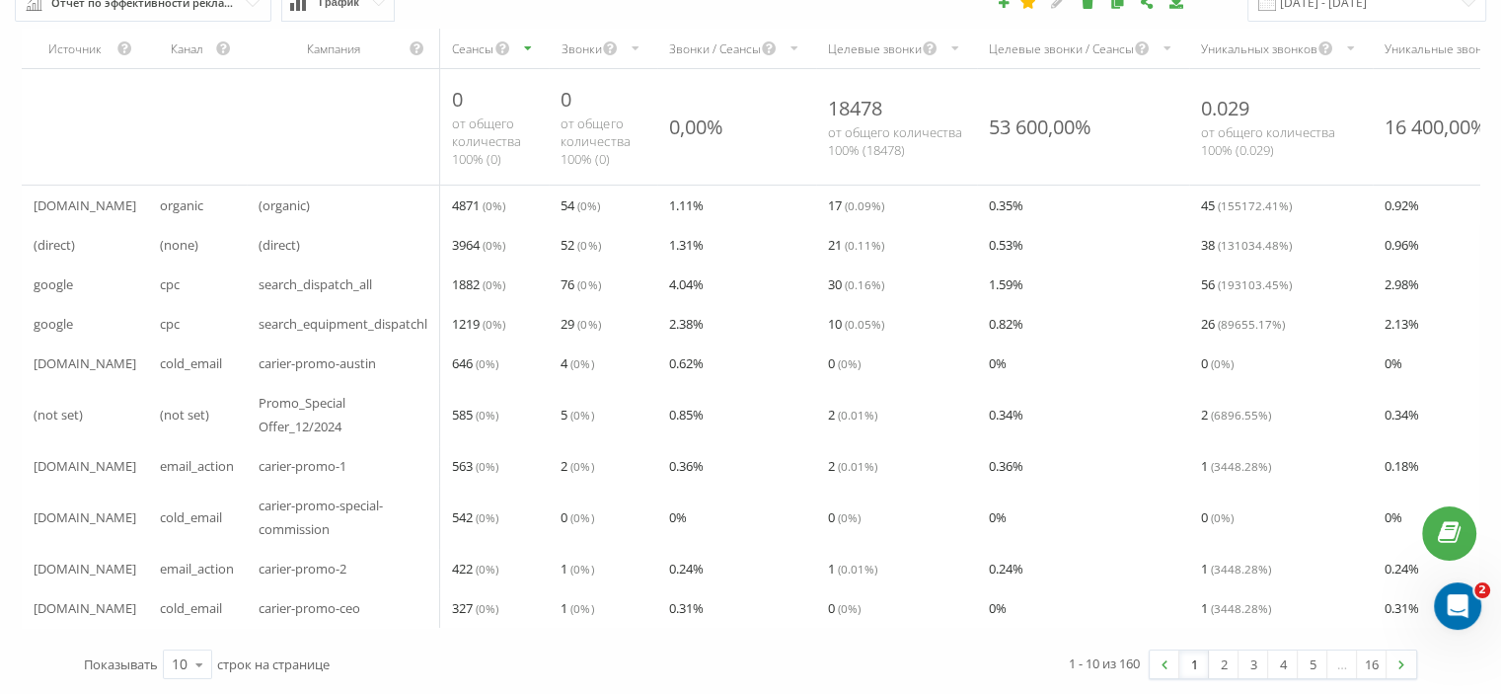
scroll to position [104, 0]
click at [1223, 661] on link "2" at bounding box center [1224, 664] width 30 height 28
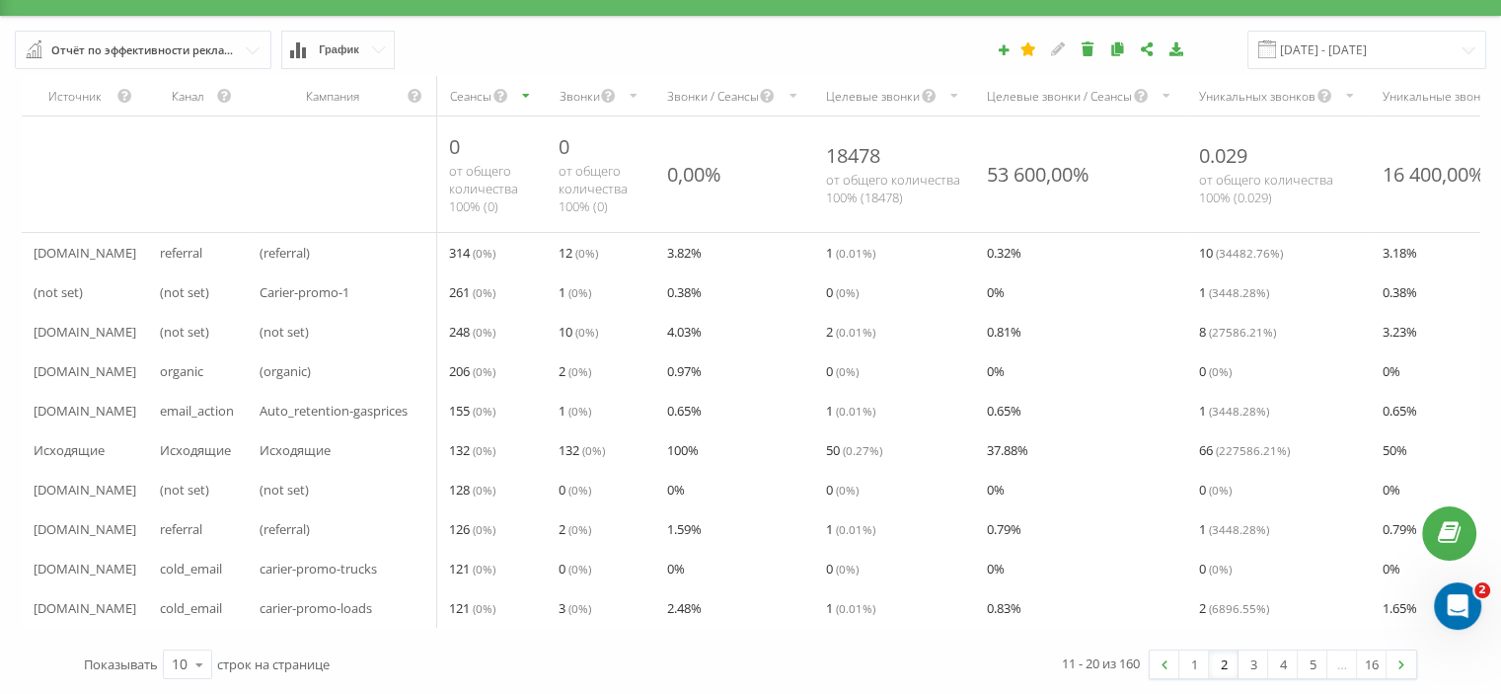
scroll to position [56, 0]
click at [1250, 666] on link "3" at bounding box center [1253, 664] width 30 height 28
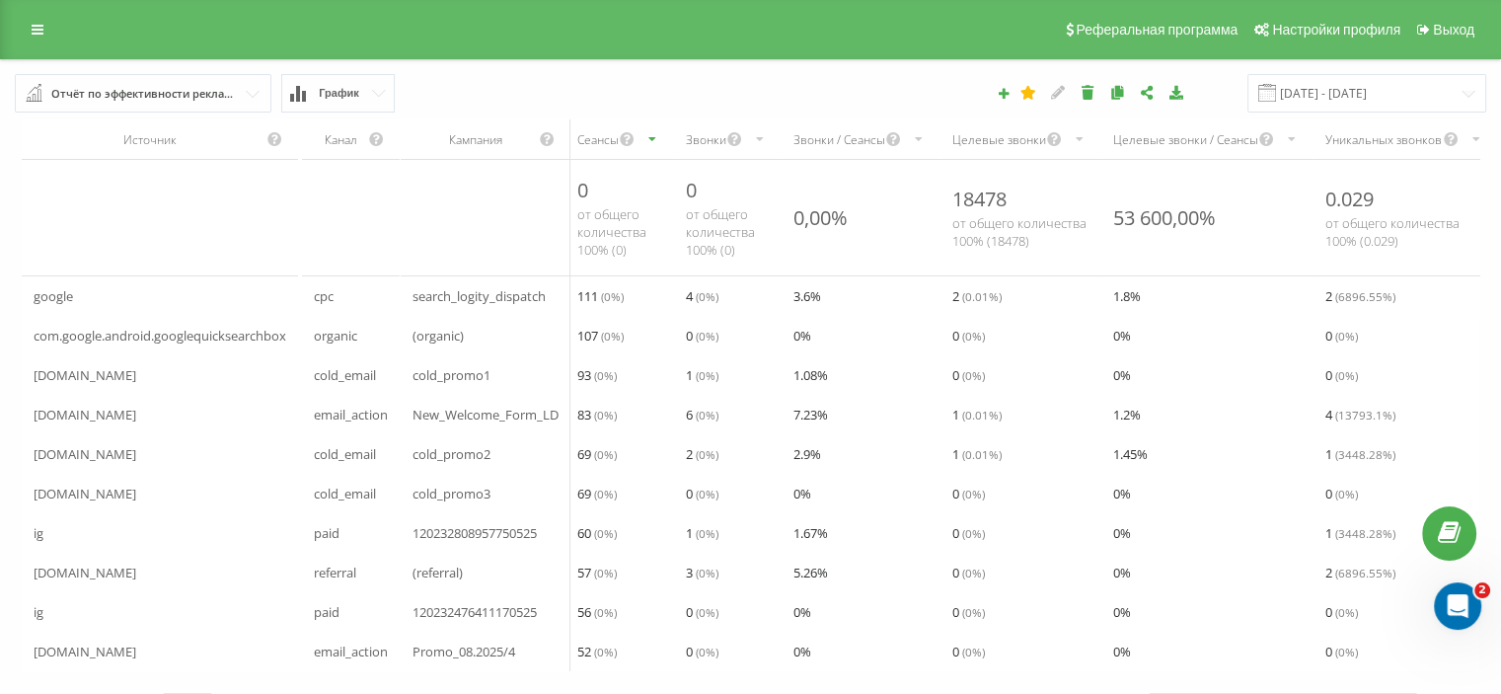
scroll to position [56, 0]
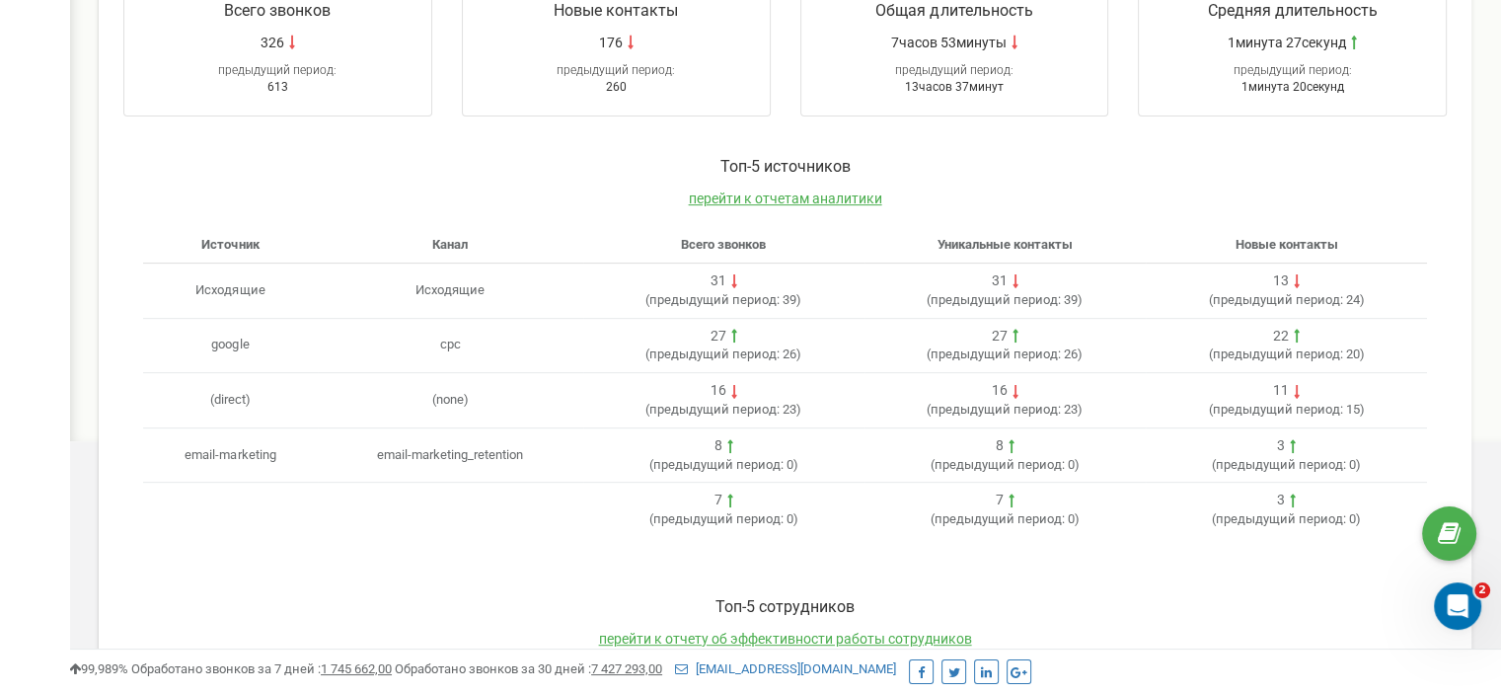
scroll to position [708, 0]
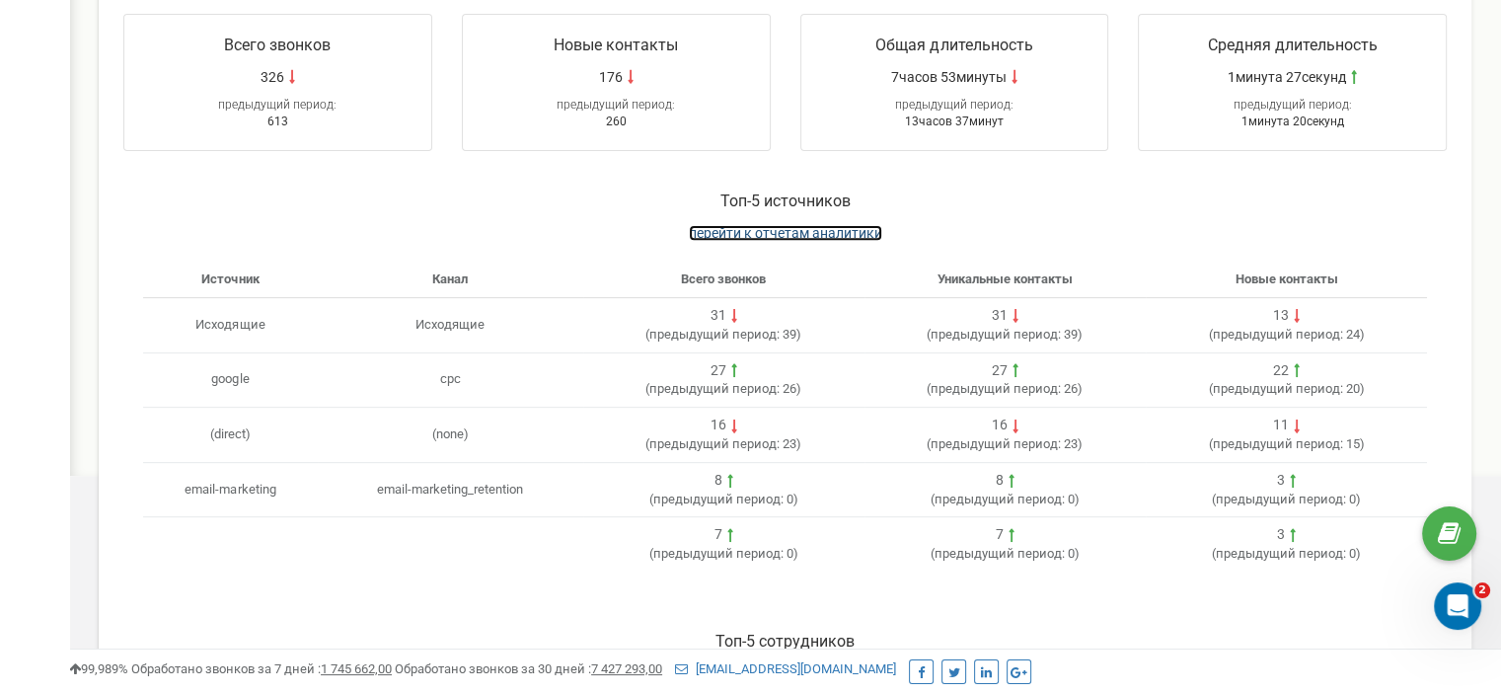
click at [830, 239] on span "перейти к отчетам аналитики" at bounding box center [785, 233] width 193 height 16
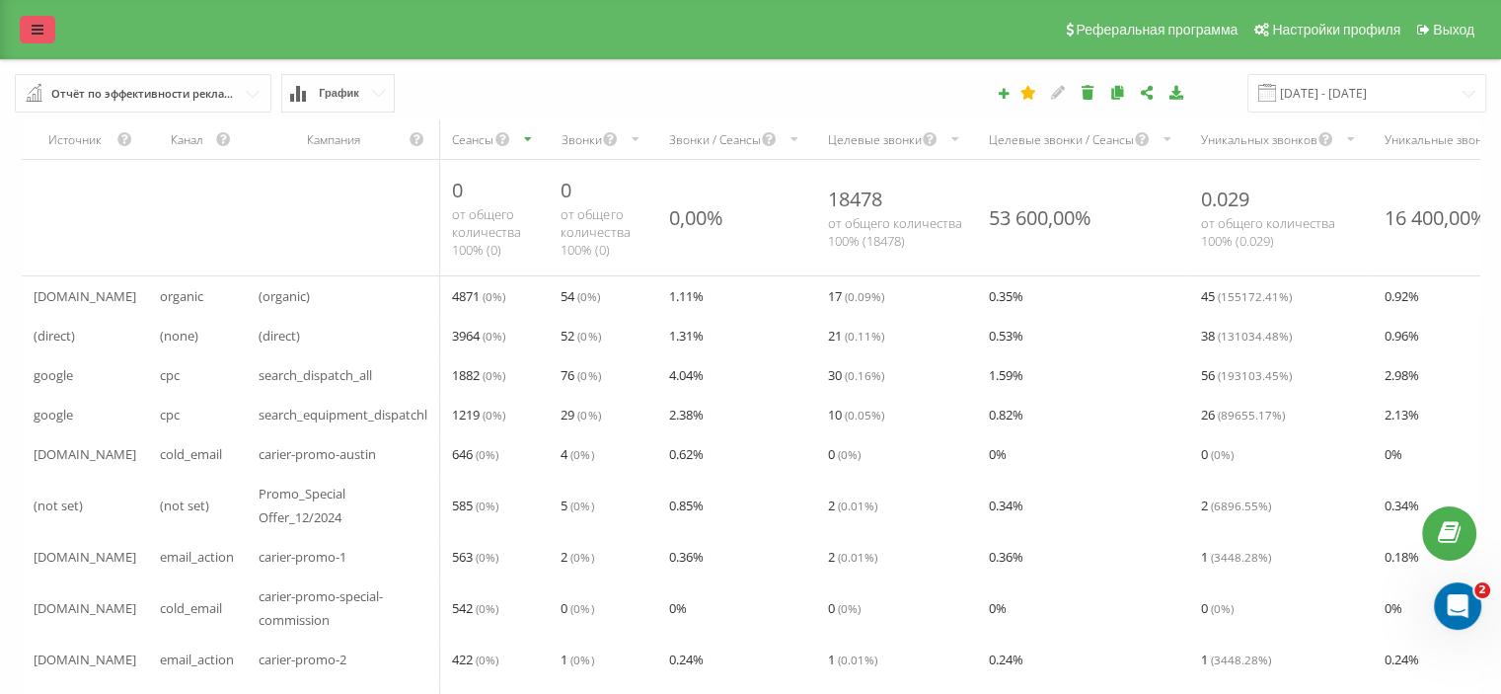
click at [36, 31] on icon at bounding box center [38, 30] width 12 height 14
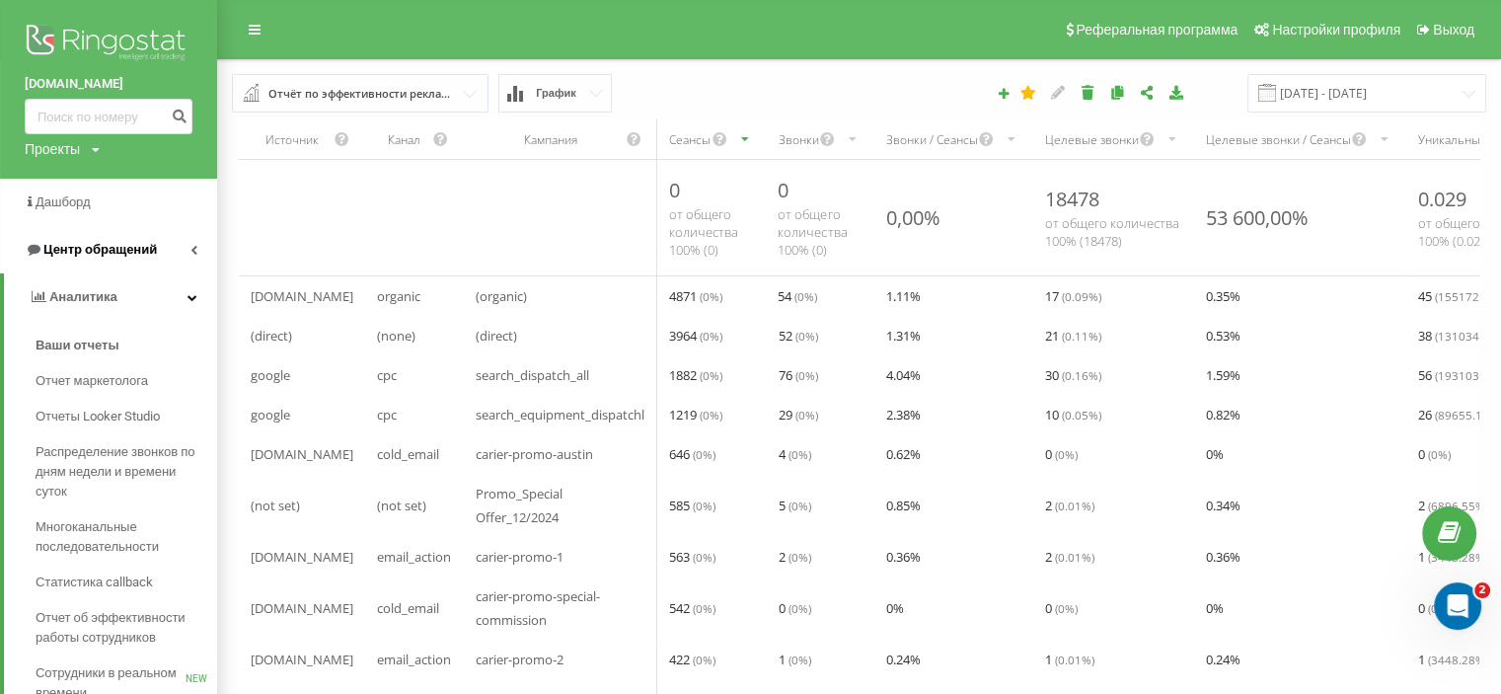
click at [101, 254] on span "Центр обращений" at bounding box center [99, 249] width 113 height 15
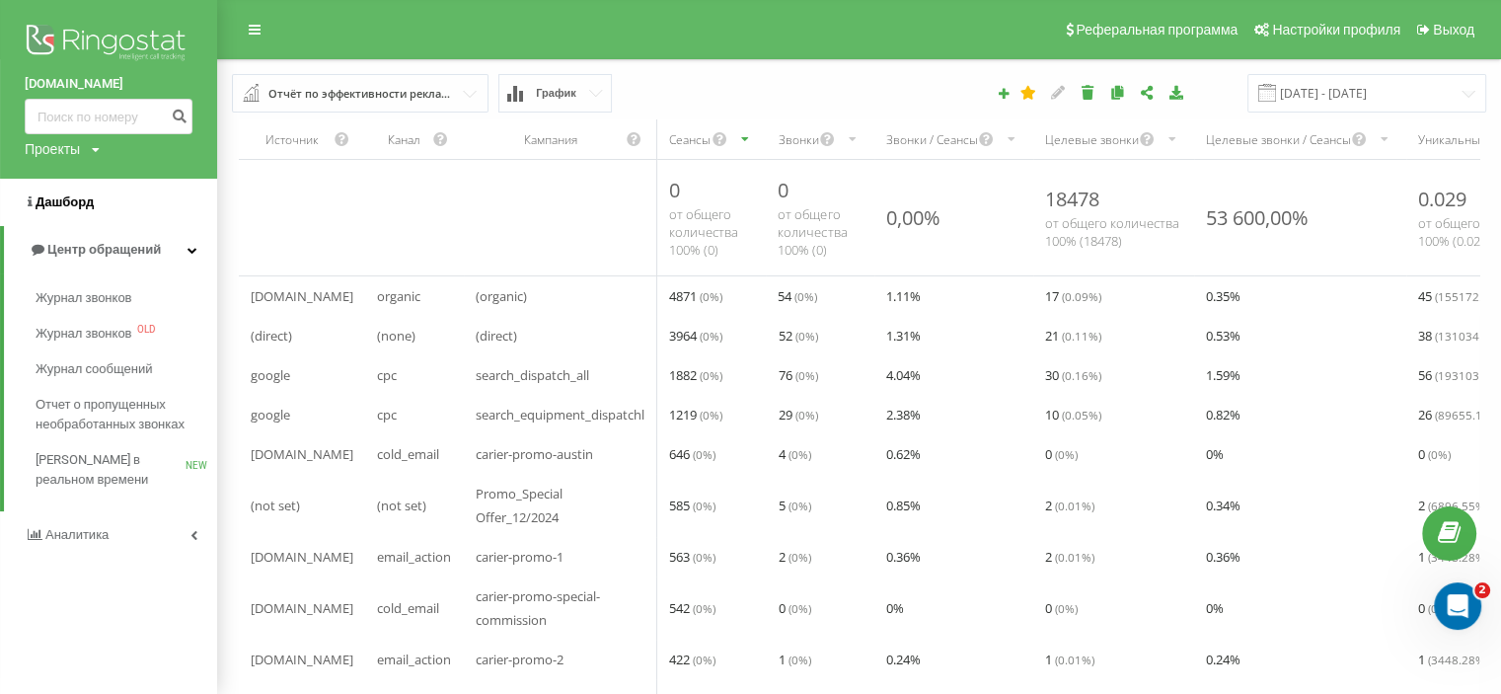
click at [83, 208] on span "Дашборд" at bounding box center [65, 201] width 58 height 15
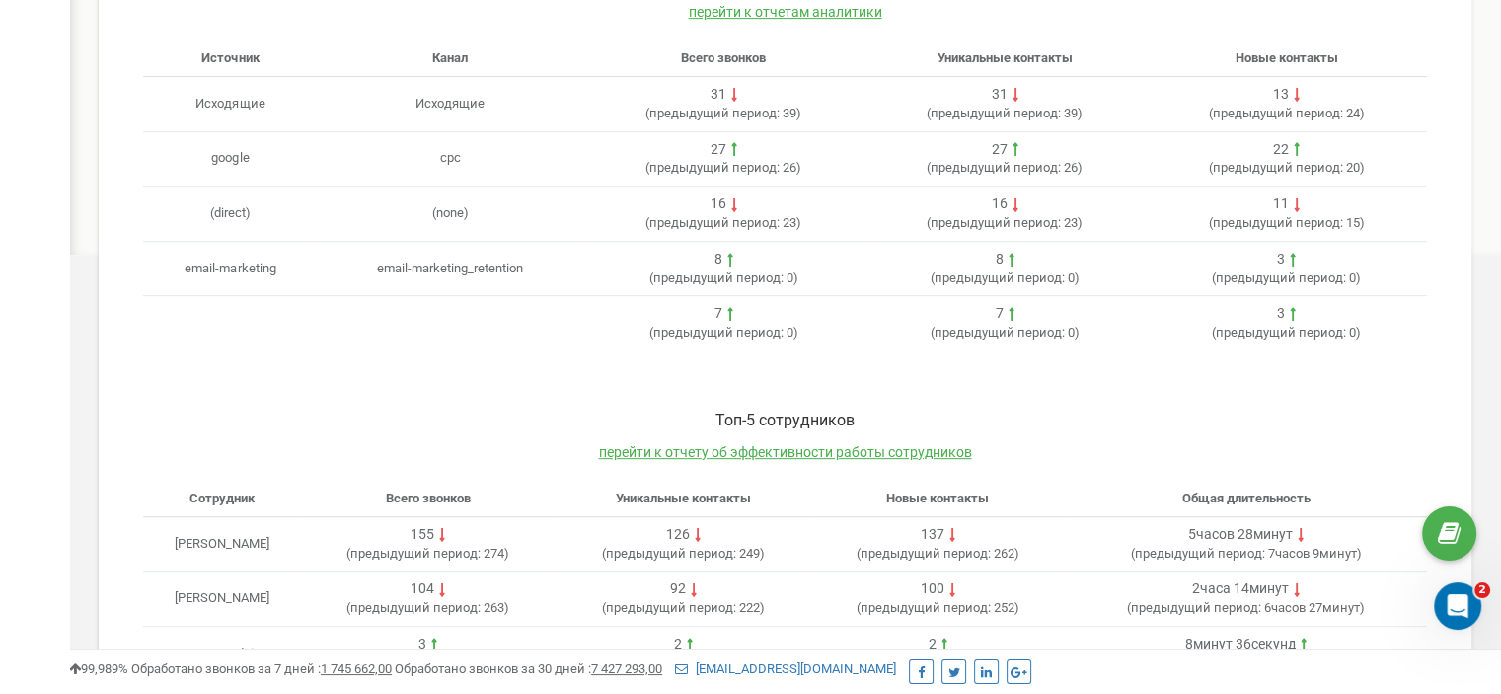
scroll to position [987, 0]
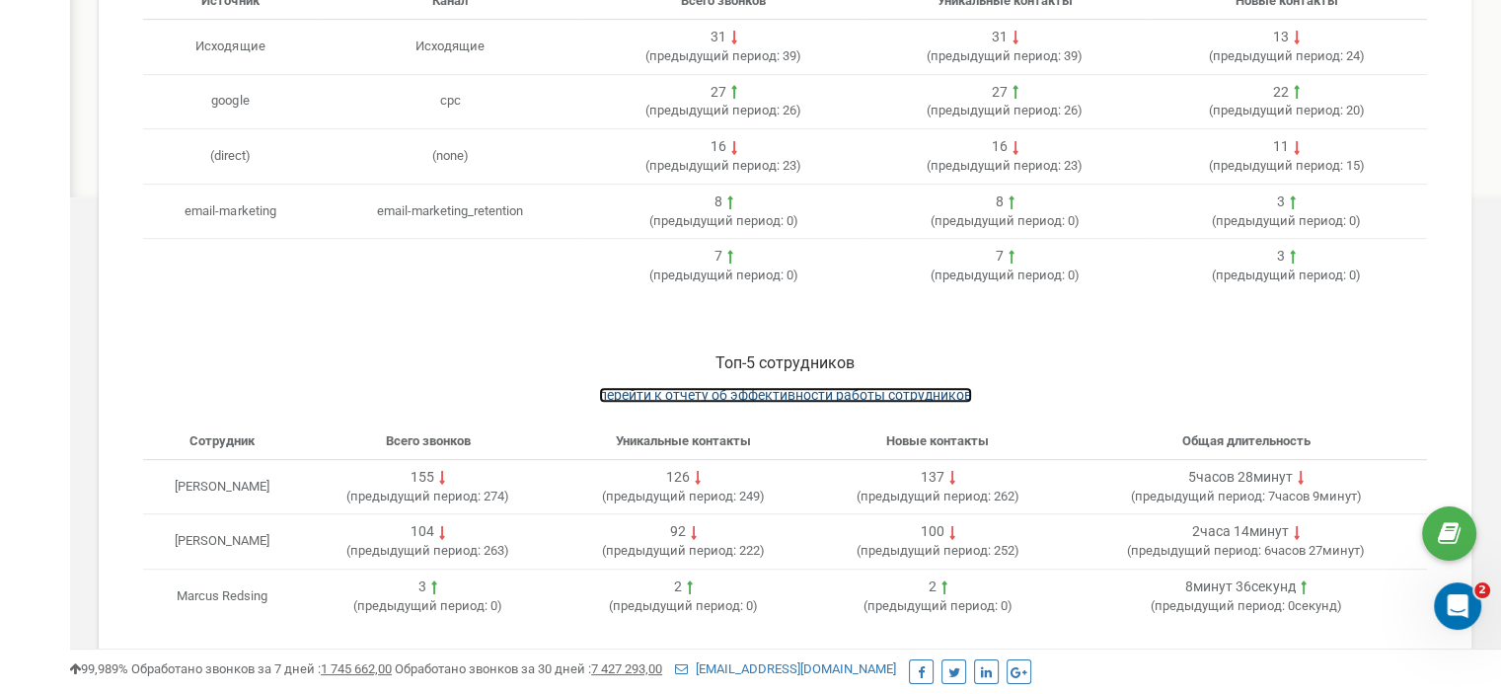
click at [679, 401] on span "перейти к отчету об эффективности работы сотрудников" at bounding box center [785, 395] width 373 height 16
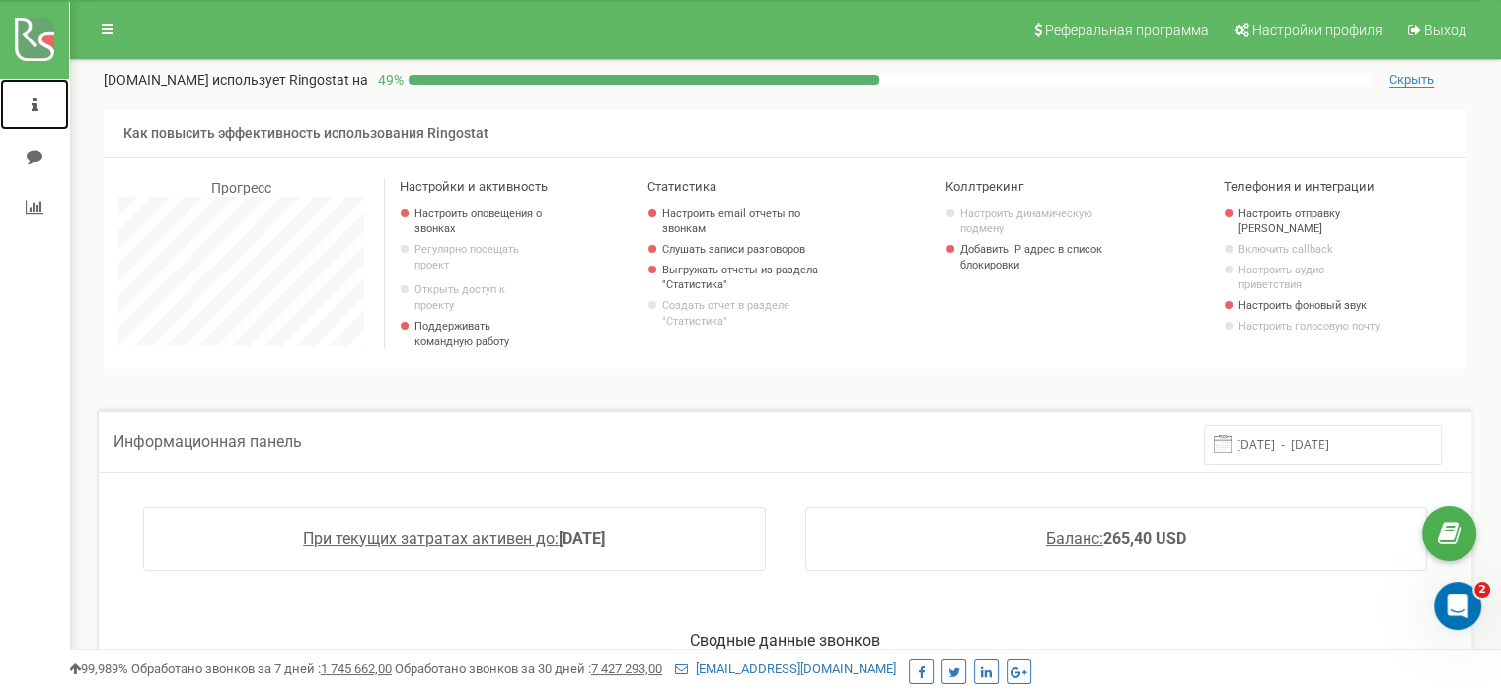
click at [26, 102] on link at bounding box center [34, 104] width 69 height 51
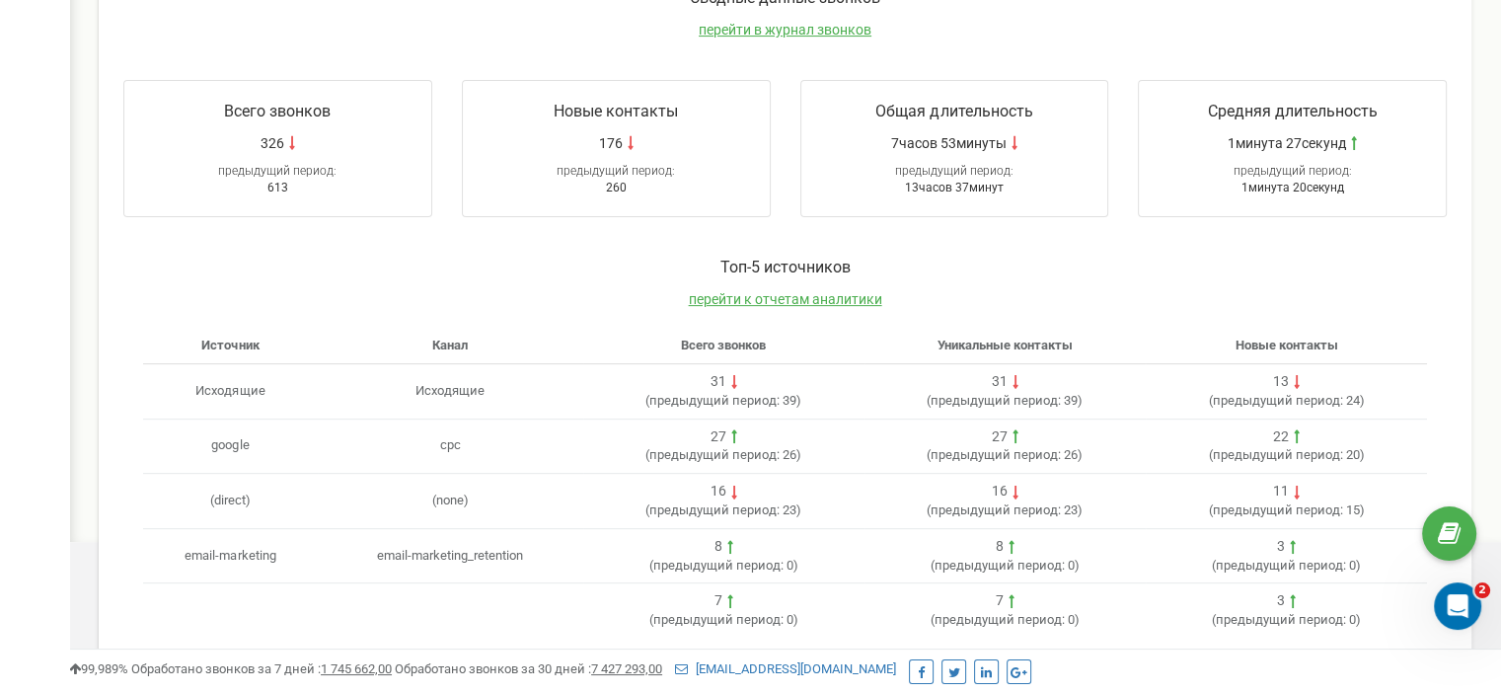
scroll to position [691, 0]
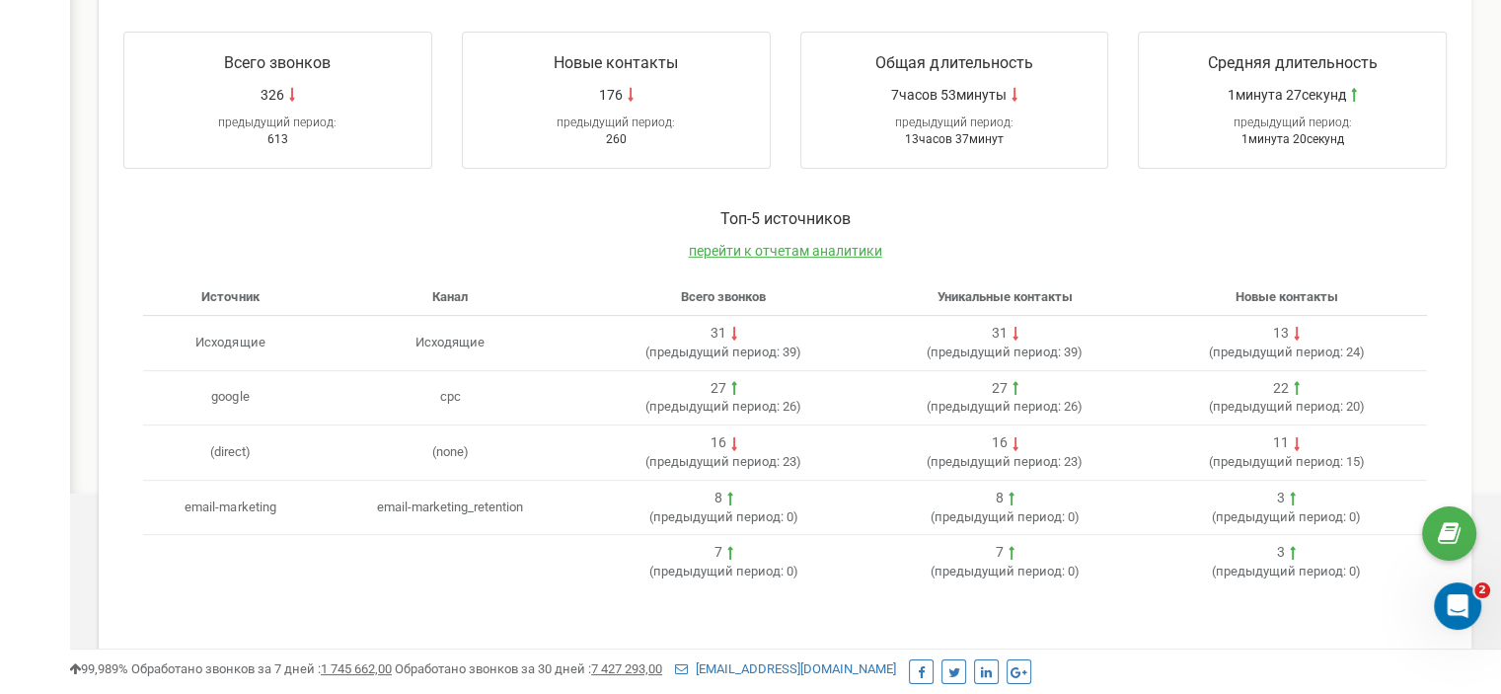
click at [453, 515] on td "email-marketing_retention" at bounding box center [450, 507] width 265 height 55
click at [717, 520] on span "предыдущий период:" at bounding box center [718, 516] width 130 height 15
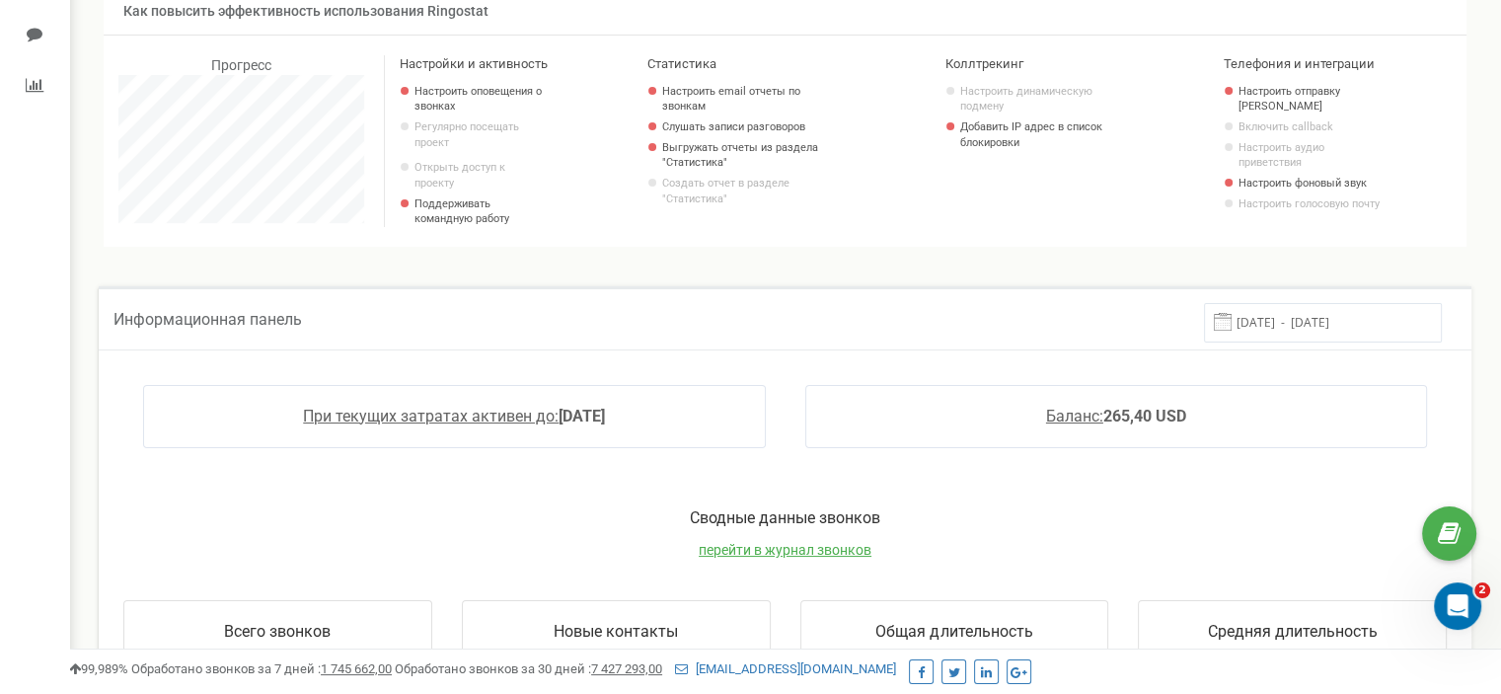
scroll to position [18, 0]
